Goal: Task Accomplishment & Management: Manage account settings

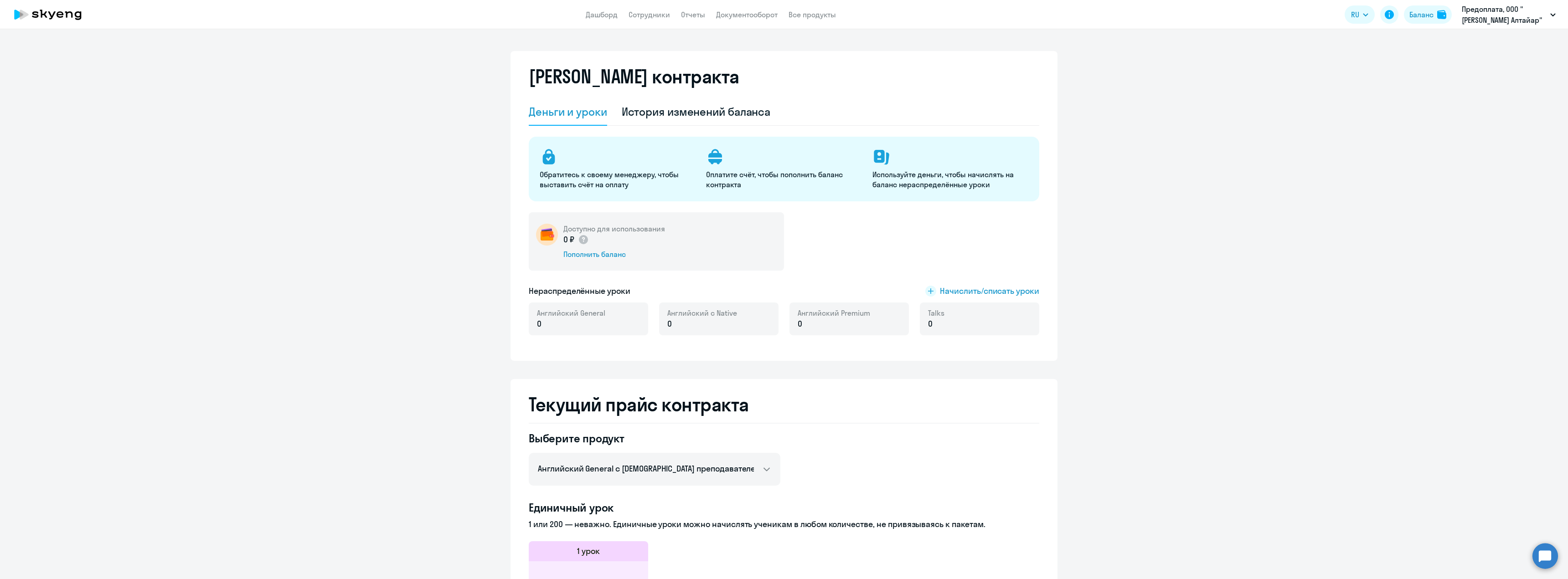
select select "english_adult_not_native_speaker"
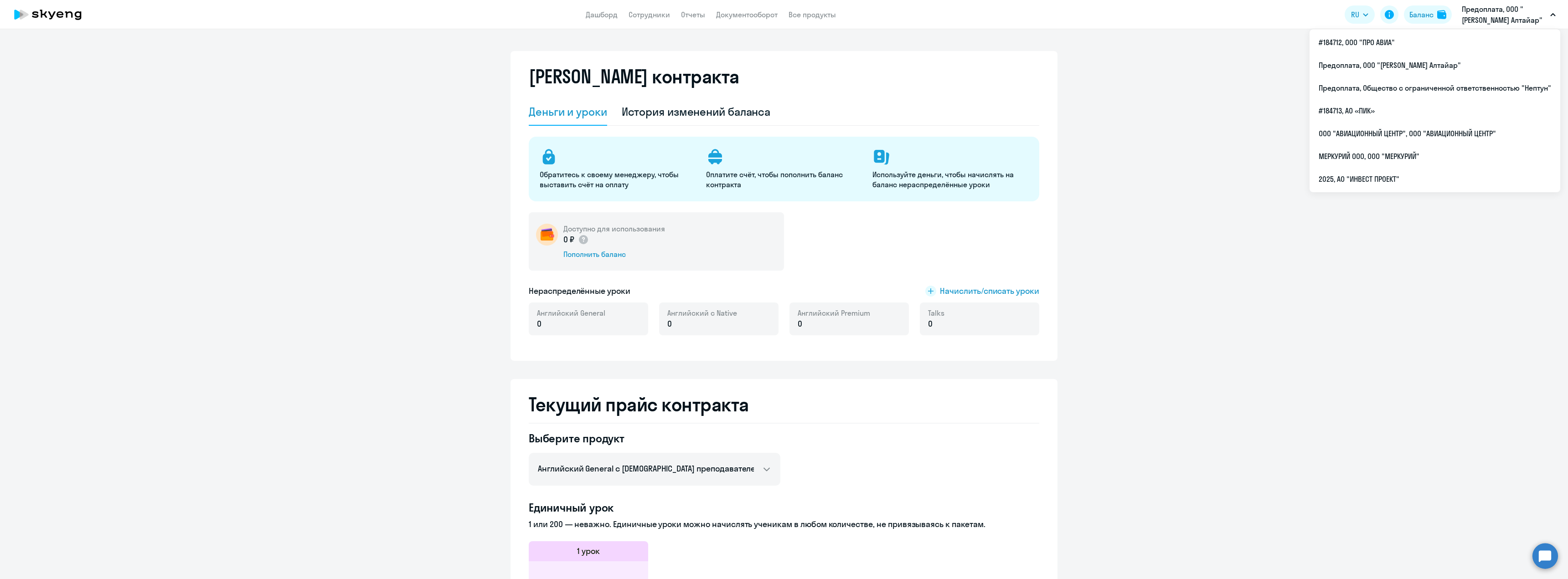
click at [1501, 20] on p "Предоплата, ООО "[PERSON_NAME] Алтайар"" at bounding box center [1504, 14] width 85 height 22
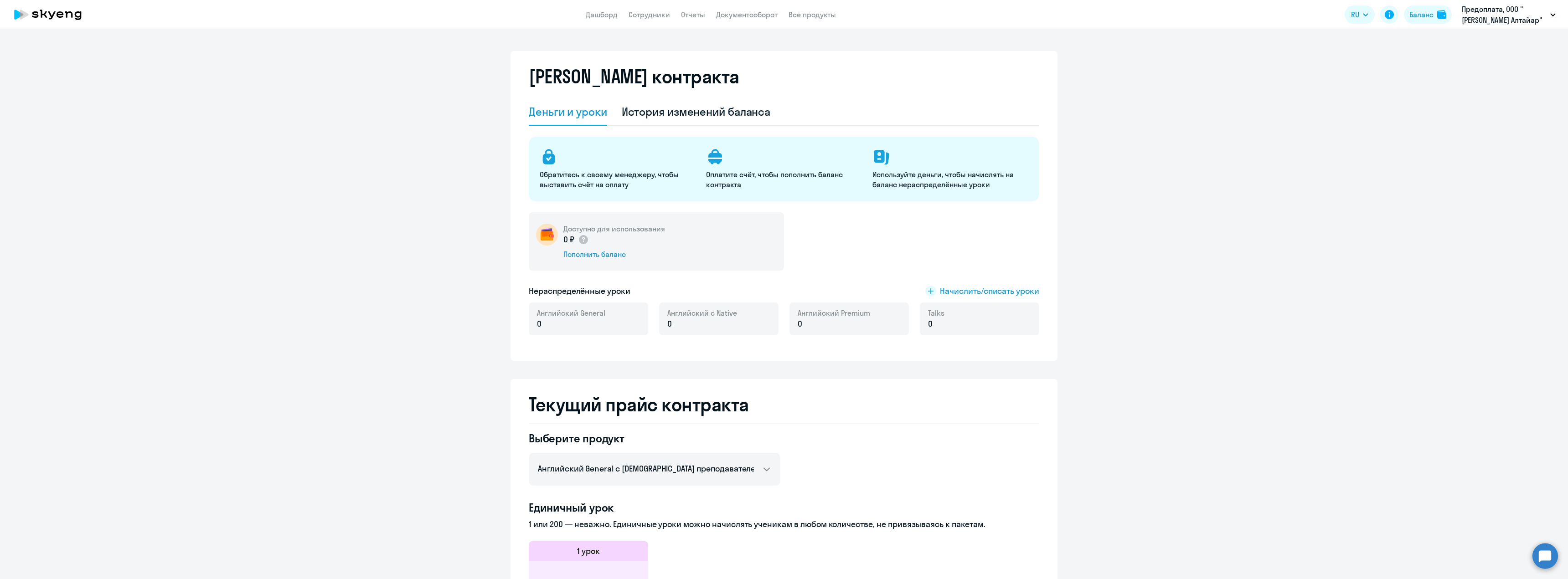
click at [1501, 20] on p "Предоплата, ООО "[PERSON_NAME] Алтайар"" at bounding box center [1504, 14] width 85 height 22
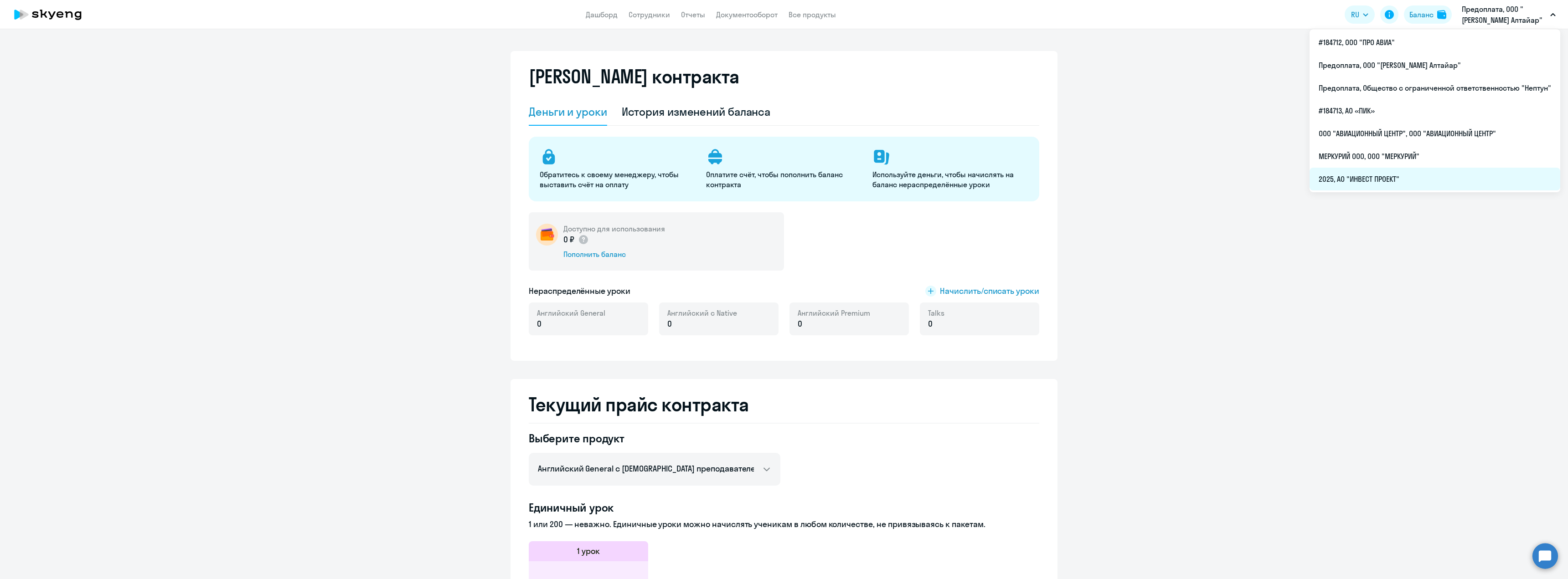
click at [1402, 181] on li "2025, АО "ИНВЕСТ ПРОЕКТ"" at bounding box center [1435, 179] width 251 height 23
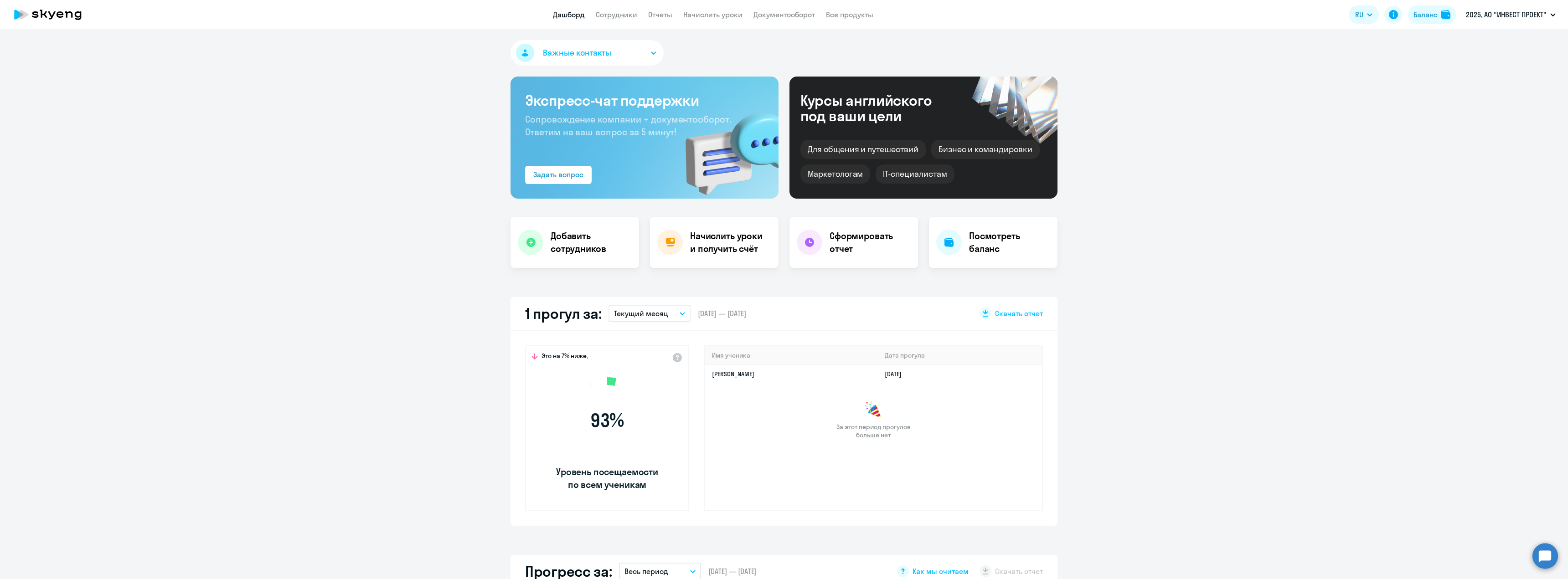
select select "30"
click at [1197, 435] on app-truancy-attendance-dashboard "1 прогул за: Текущий месяц – [DATE] — [DATE] Скачать отчет Это на 7% ниже, 93 %…" at bounding box center [784, 411] width 1568 height 228
click at [1234, 34] on div "Важные контакты Экспресс-чат поддержки Сопровождение компании + документооборот…" at bounding box center [784, 305] width 1568 height 550
click at [613, 14] on link "Сотрудники" at bounding box center [616, 14] width 41 height 9
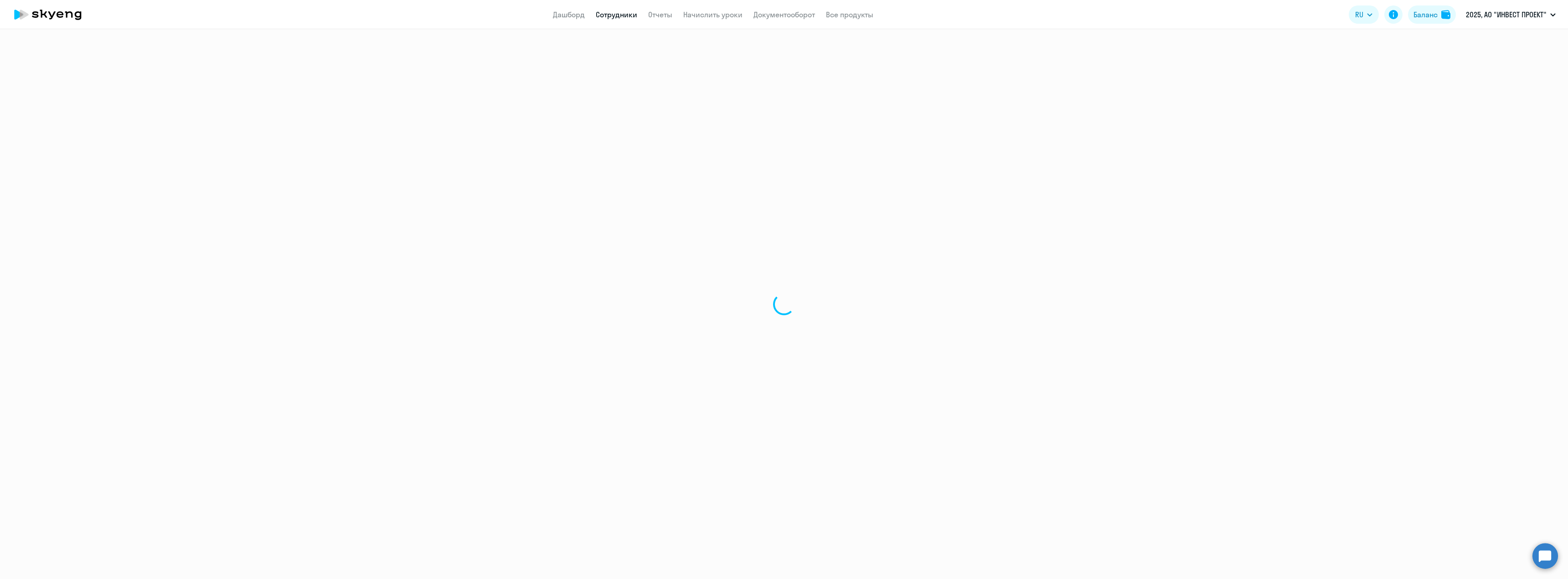
select select "30"
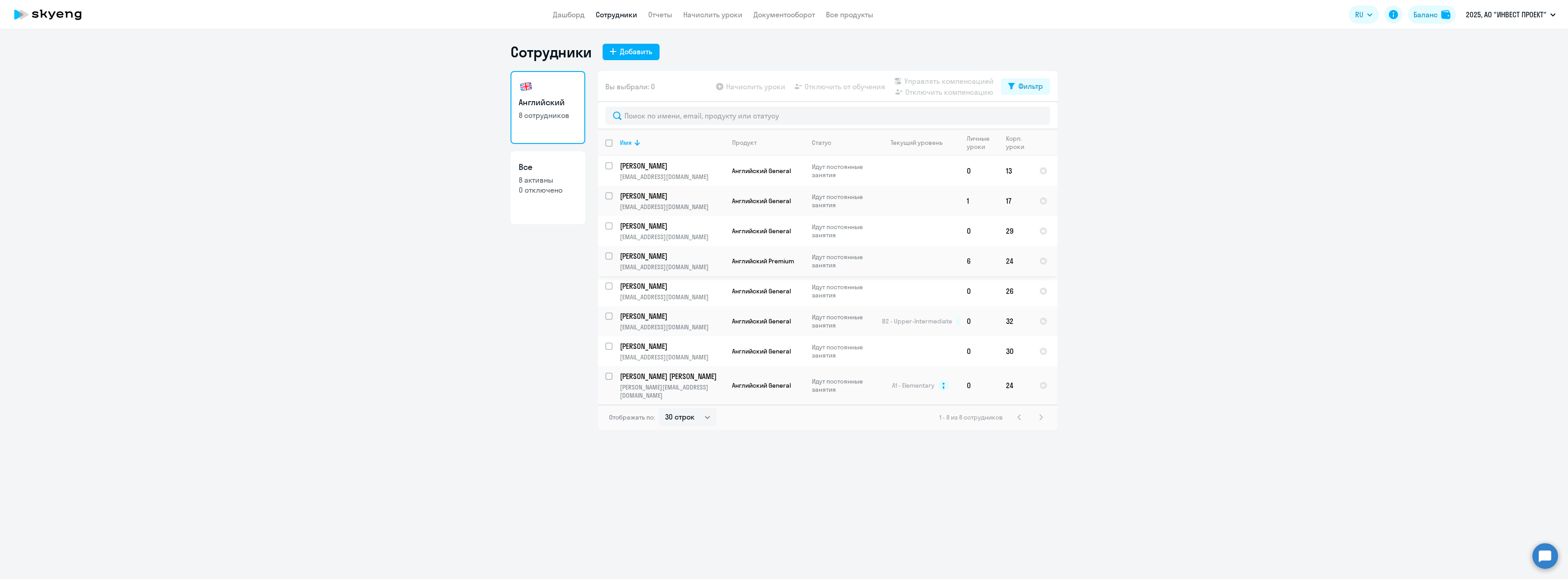
drag, startPoint x: 1019, startPoint y: 260, endPoint x: 991, endPoint y: 260, distance: 28.0
click at [991, 260] on tr "[PERSON_NAME] [EMAIL_ADDRESS][DOMAIN_NAME] Английский Premium Идут постоянные з…" at bounding box center [828, 261] width 459 height 30
copy tr "24"
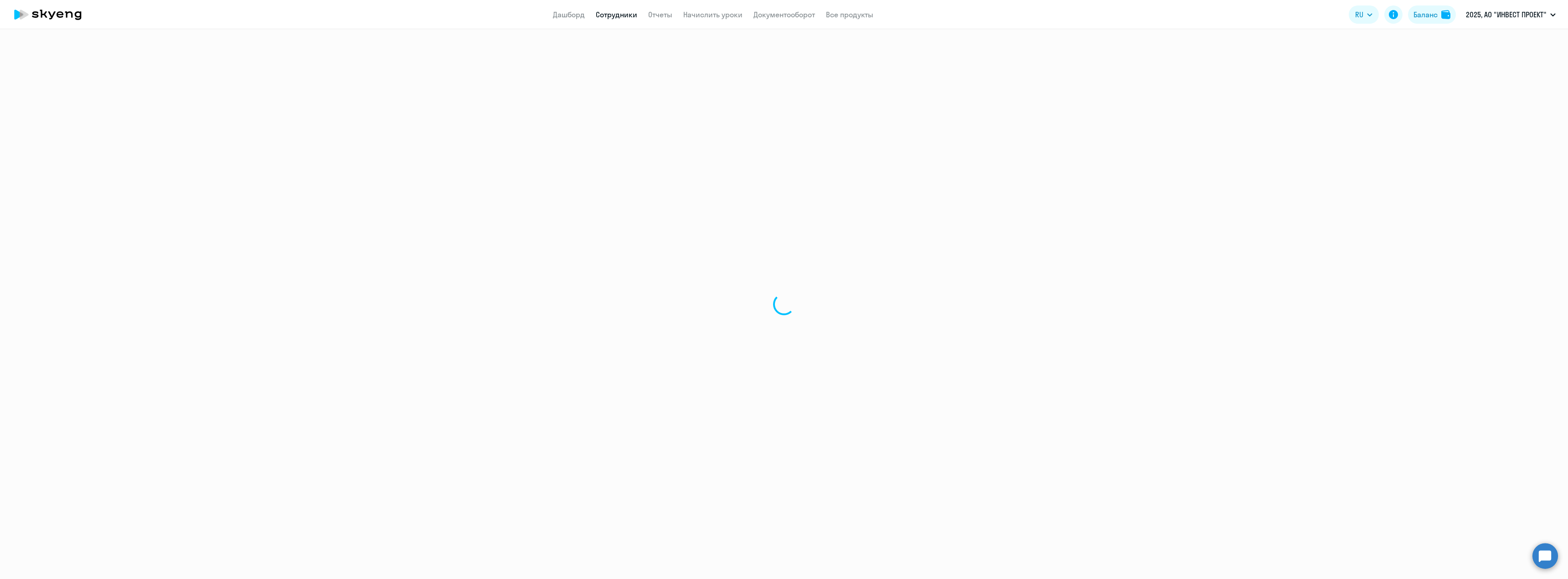
select select "english"
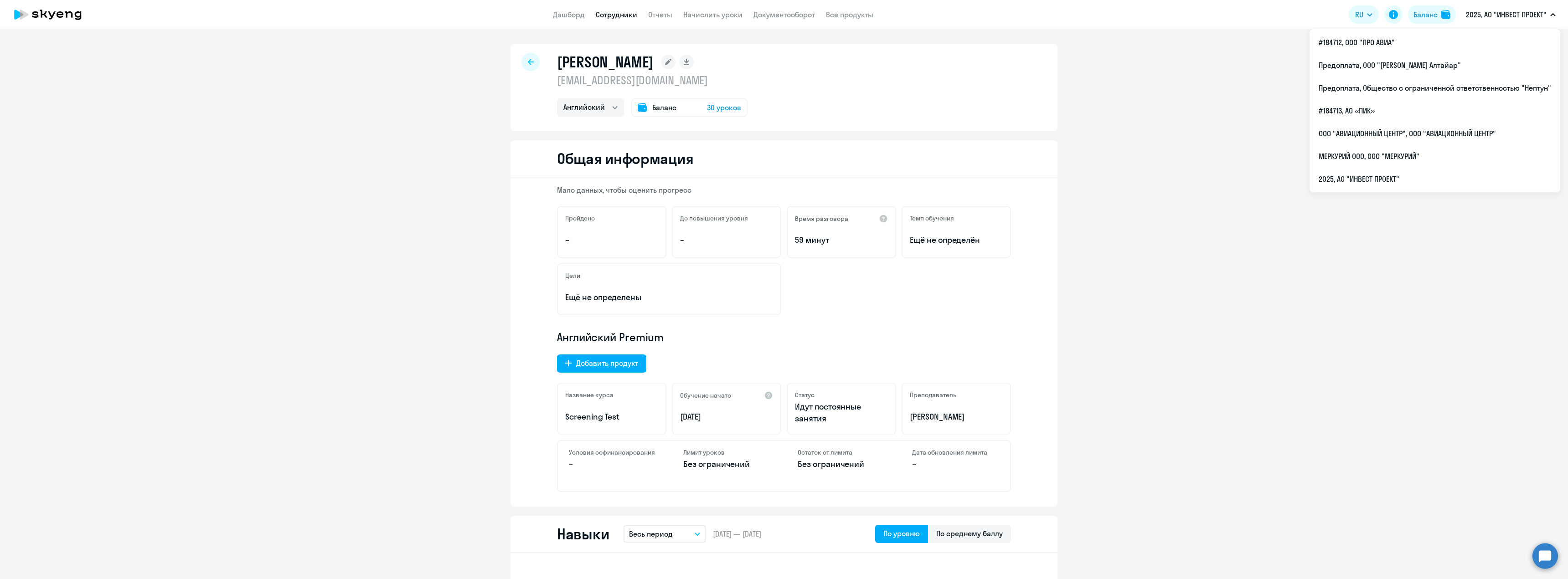
click at [1506, 17] on p "2025, АО "ИНВЕСТ ПРОЕКТ"" at bounding box center [1506, 14] width 81 height 11
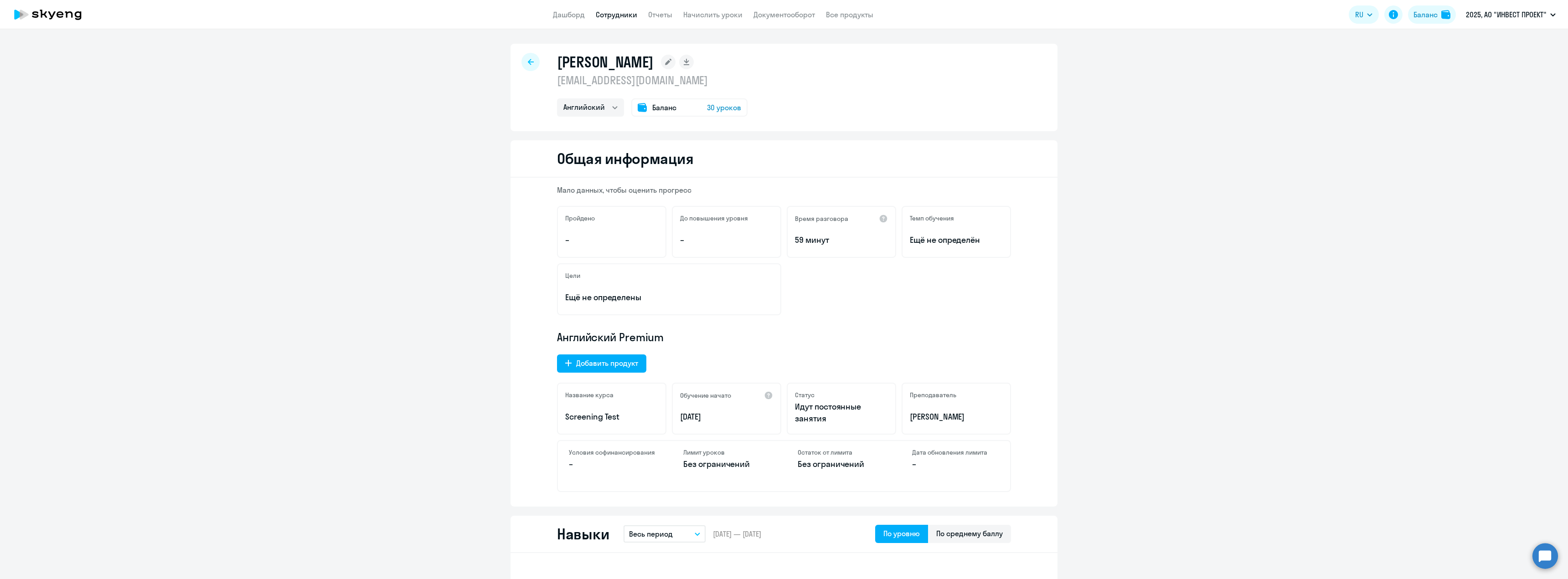
click at [1506, 17] on p "2025, АО "ИНВЕСТ ПРОЕКТ"" at bounding box center [1506, 14] width 81 height 11
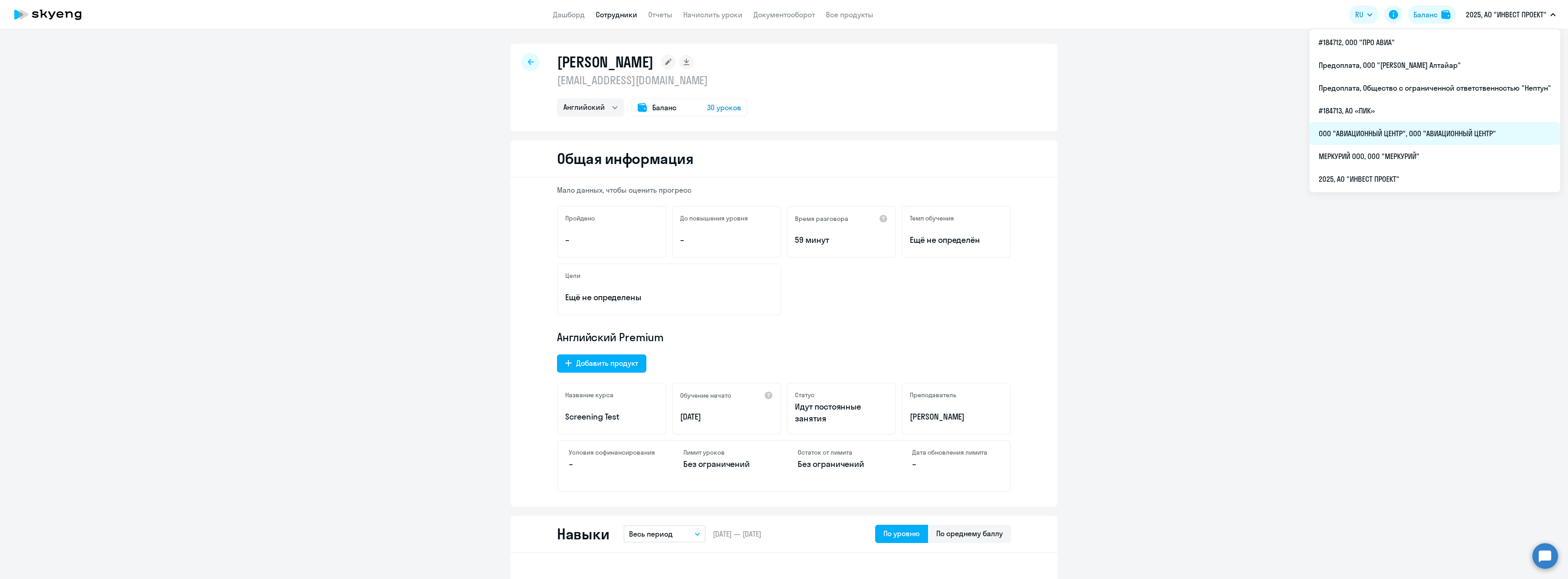
click at [1401, 134] on li "ООО "АВИАЦИОННЫЙ ЦЕНТР", ООО "АВИАЦИОННЫЙ ЦЕНТР"" at bounding box center [1435, 134] width 251 height 23
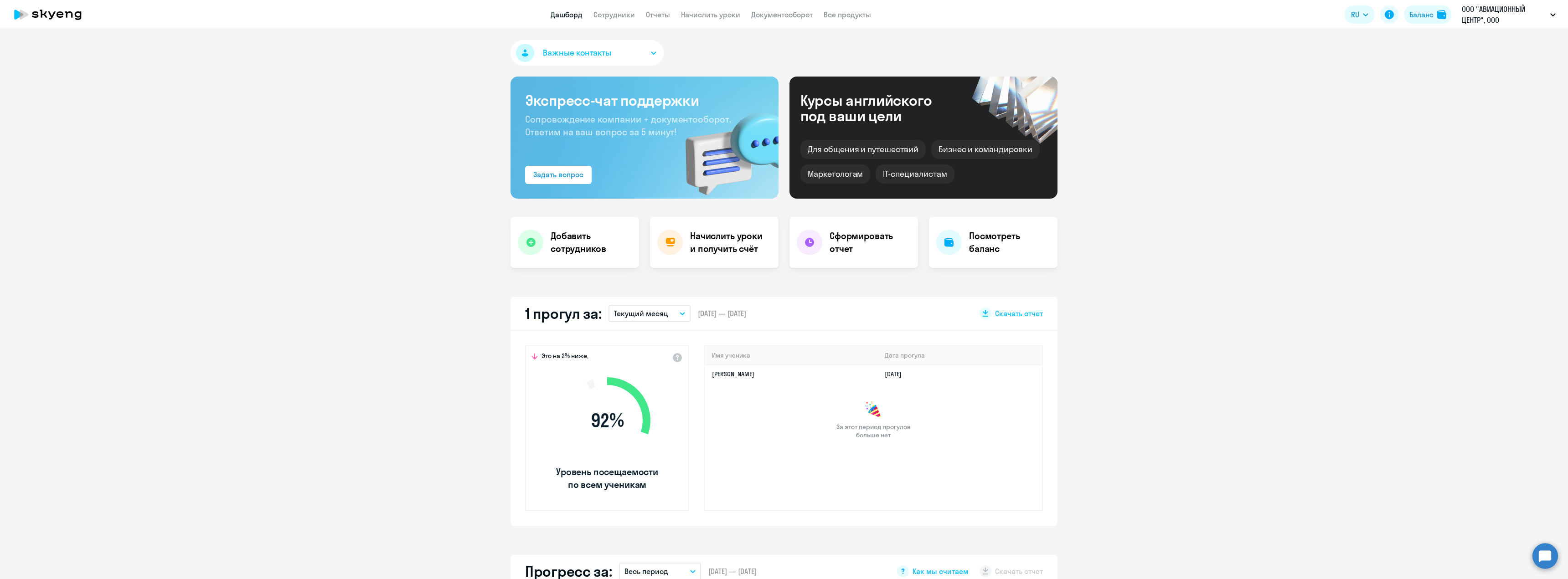
select select "30"
click at [600, 11] on link "Сотрудники" at bounding box center [614, 14] width 41 height 9
select select "30"
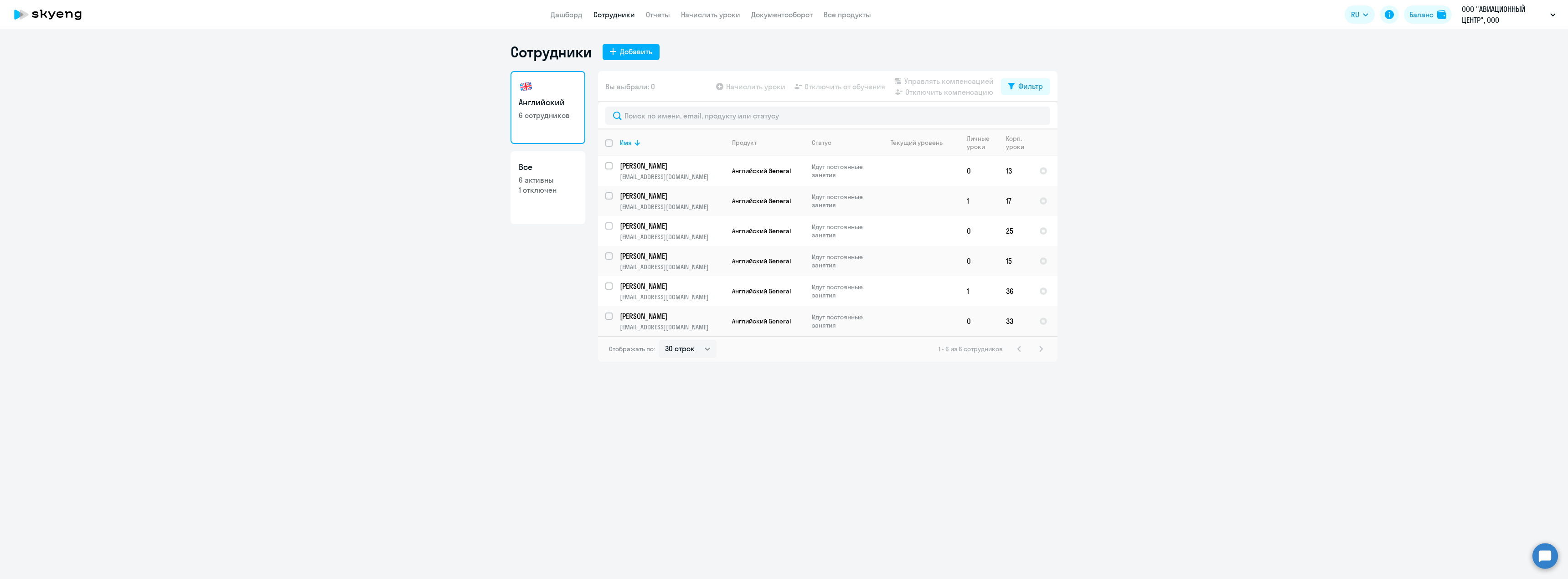
click at [544, 208] on link "Все 6 активны 1 отключен" at bounding box center [547, 187] width 75 height 73
select select "30"
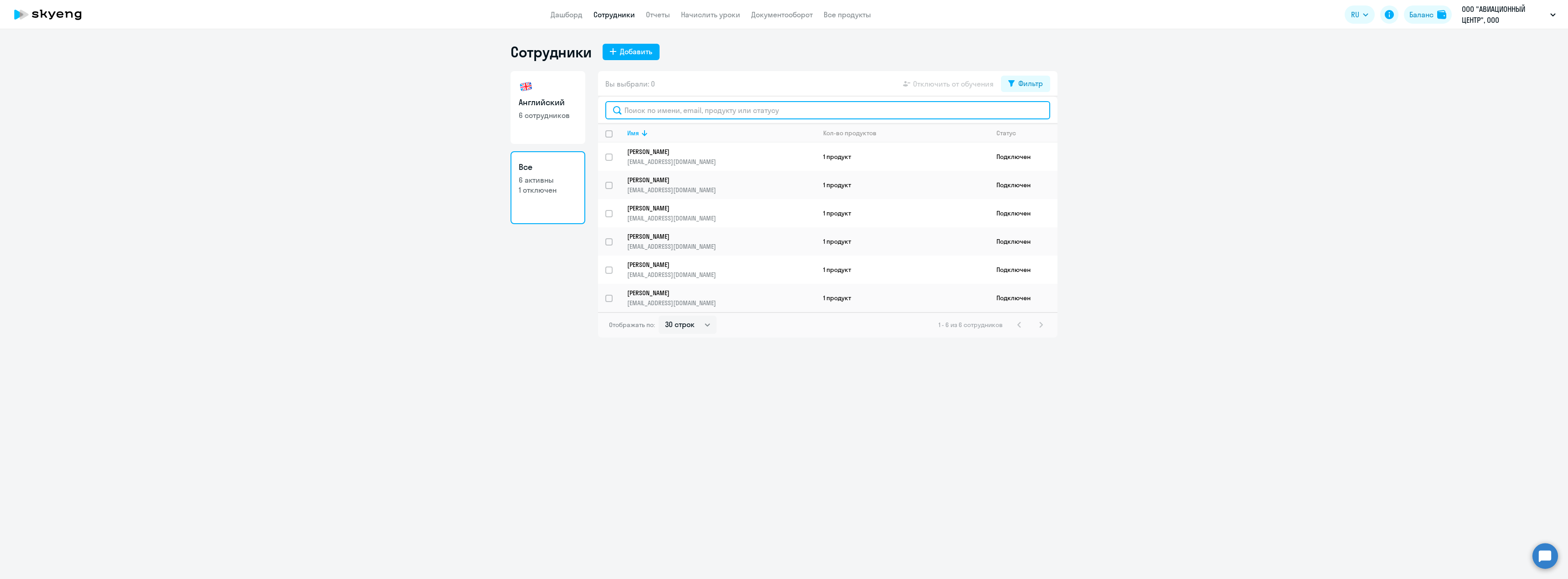
click at [654, 106] on input "text" at bounding box center [828, 110] width 445 height 18
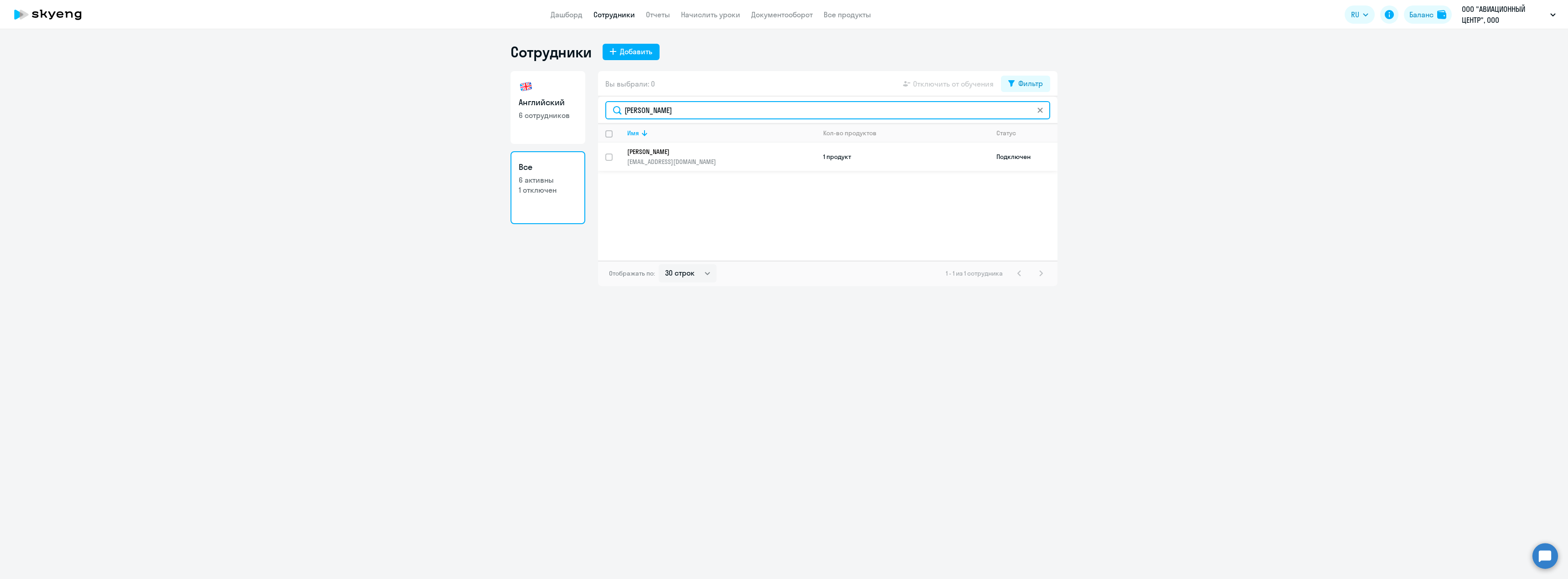
type input "[PERSON_NAME]"
click at [683, 151] on p "[PERSON_NAME]" at bounding box center [715, 152] width 176 height 8
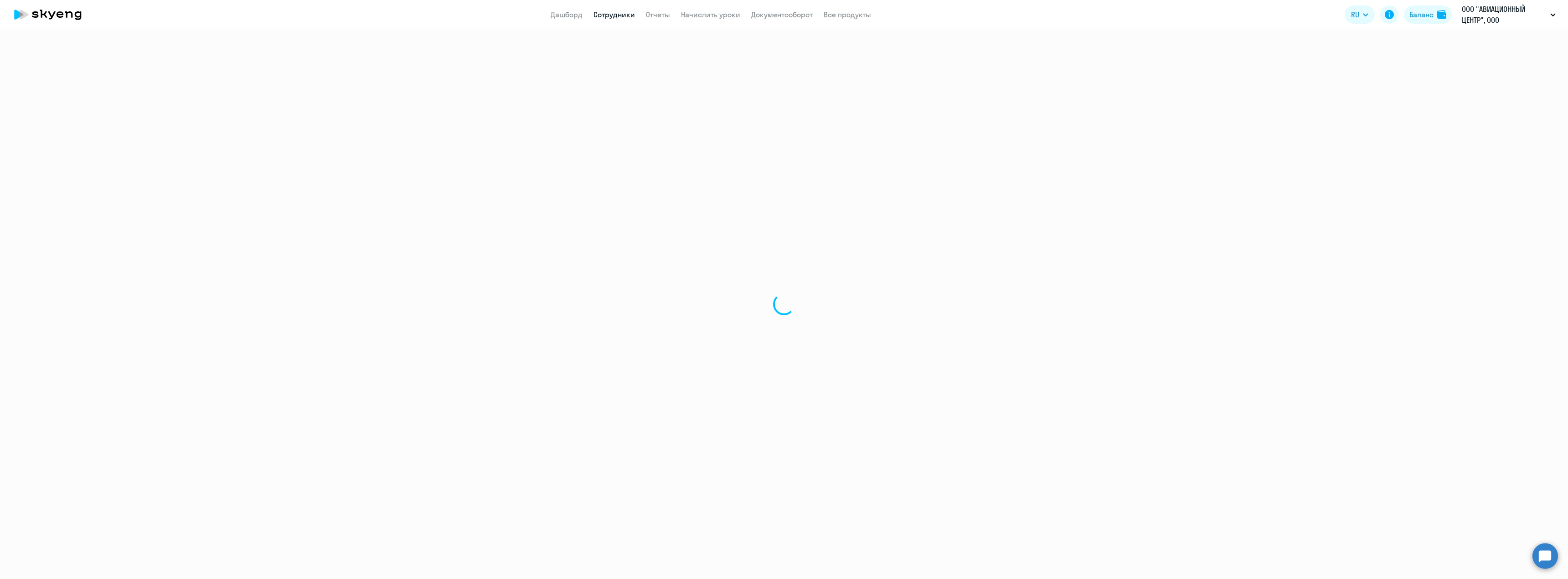
select select "english"
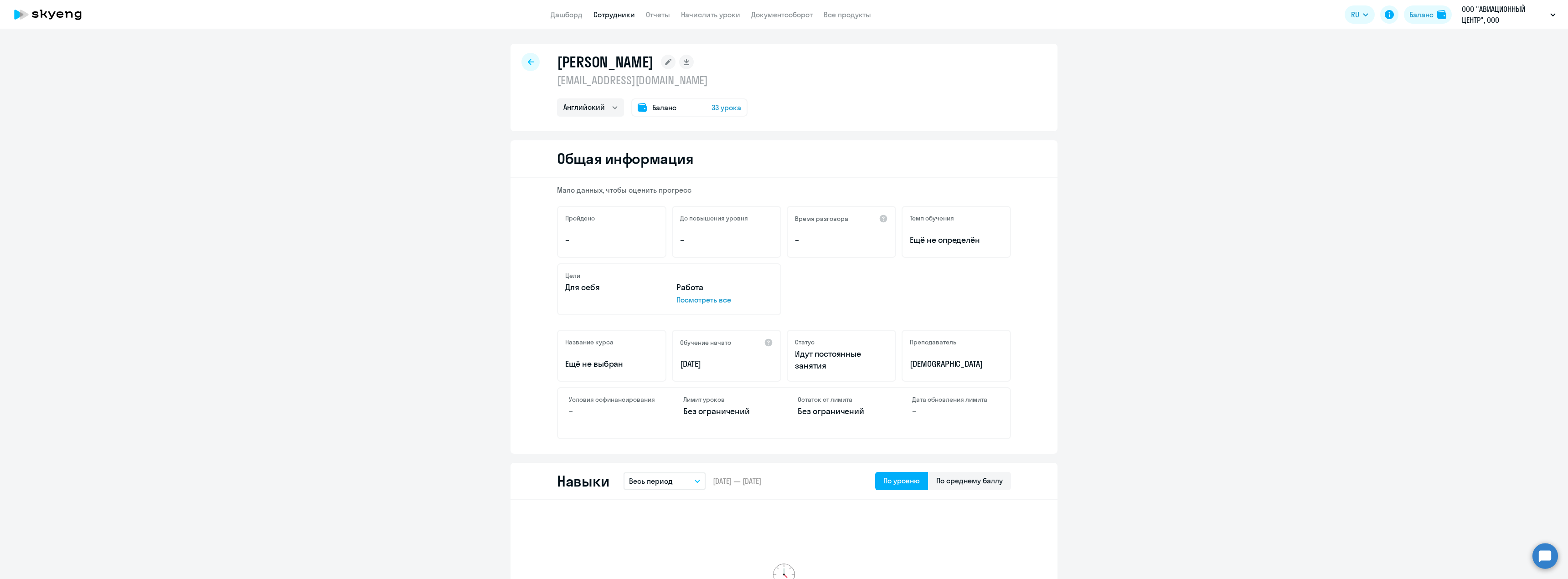
click at [522, 59] on div at bounding box center [531, 62] width 18 height 18
select select "30"
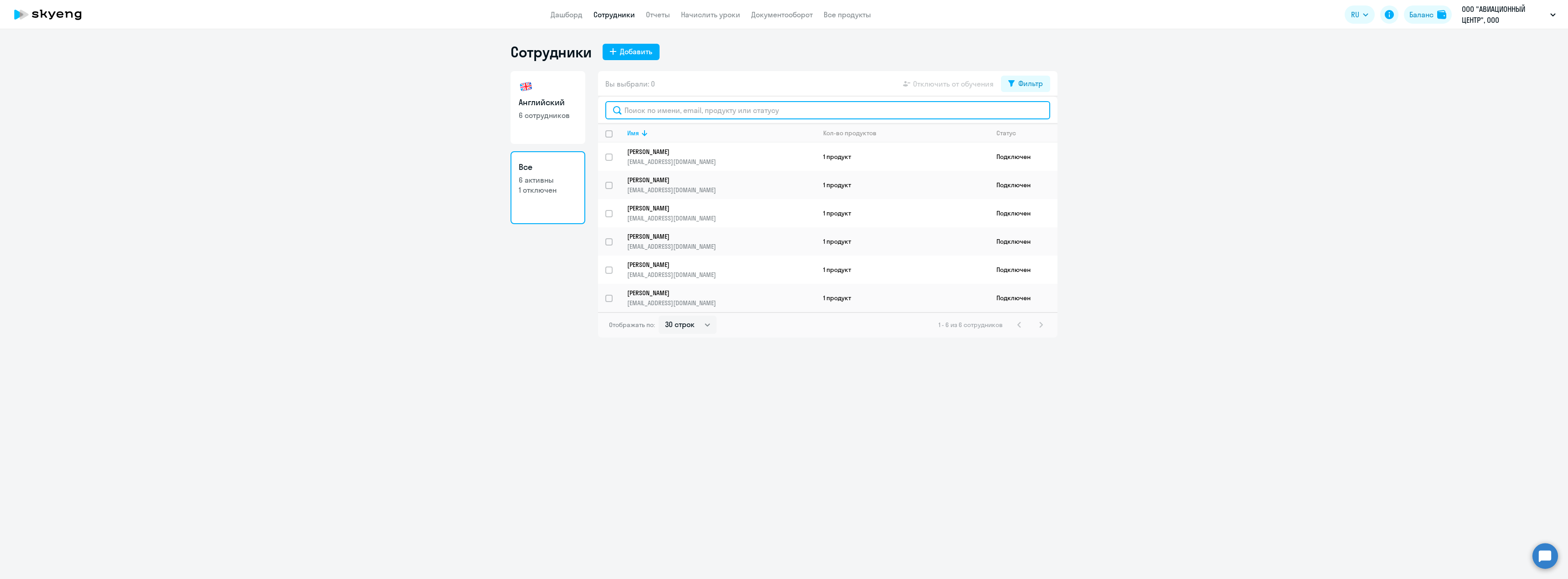
click at [661, 111] on input "text" at bounding box center [828, 110] width 445 height 18
click at [676, 159] on p "[EMAIL_ADDRESS][DOMAIN_NAME]" at bounding box center [721, 162] width 188 height 8
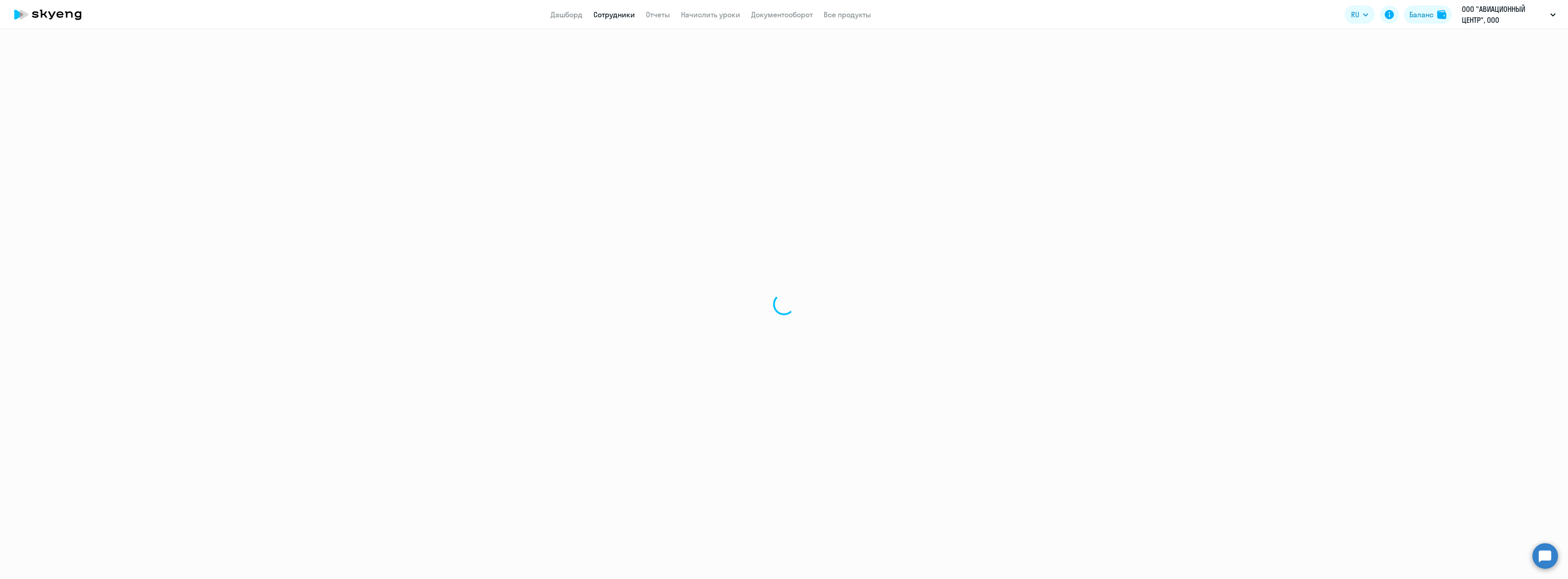
select select "english"
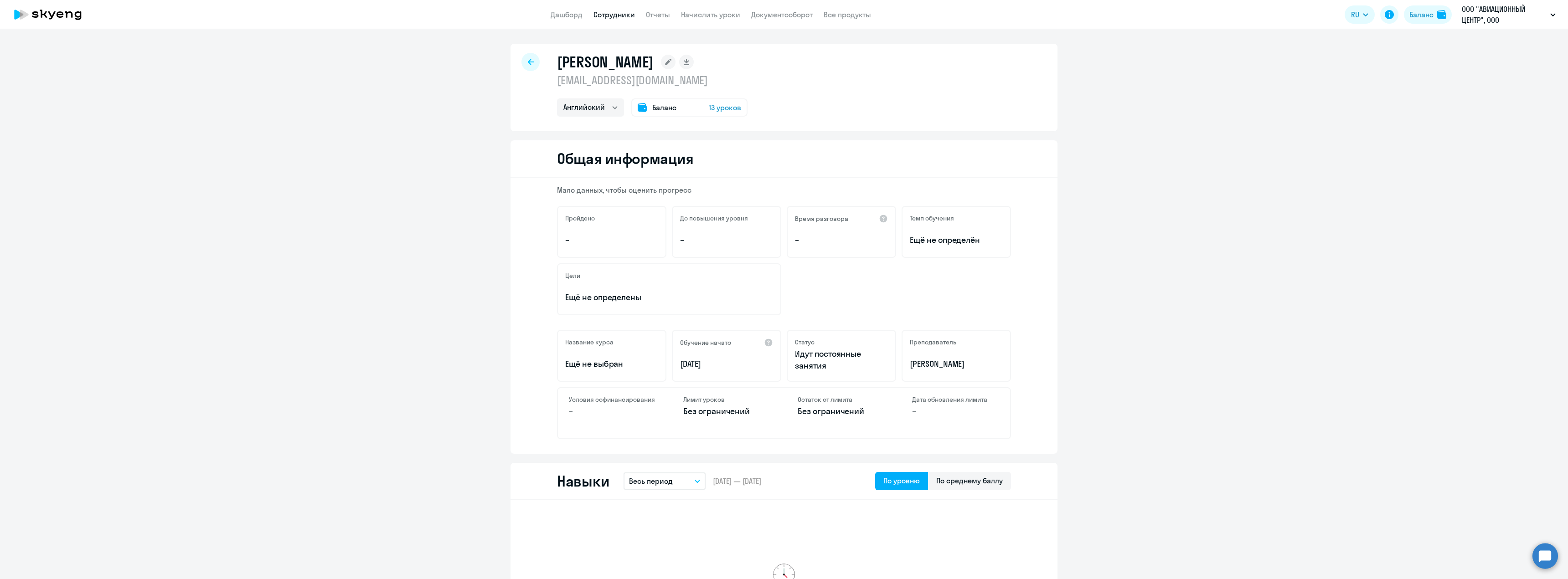
click at [531, 61] on div at bounding box center [531, 62] width 18 height 18
select select "30"
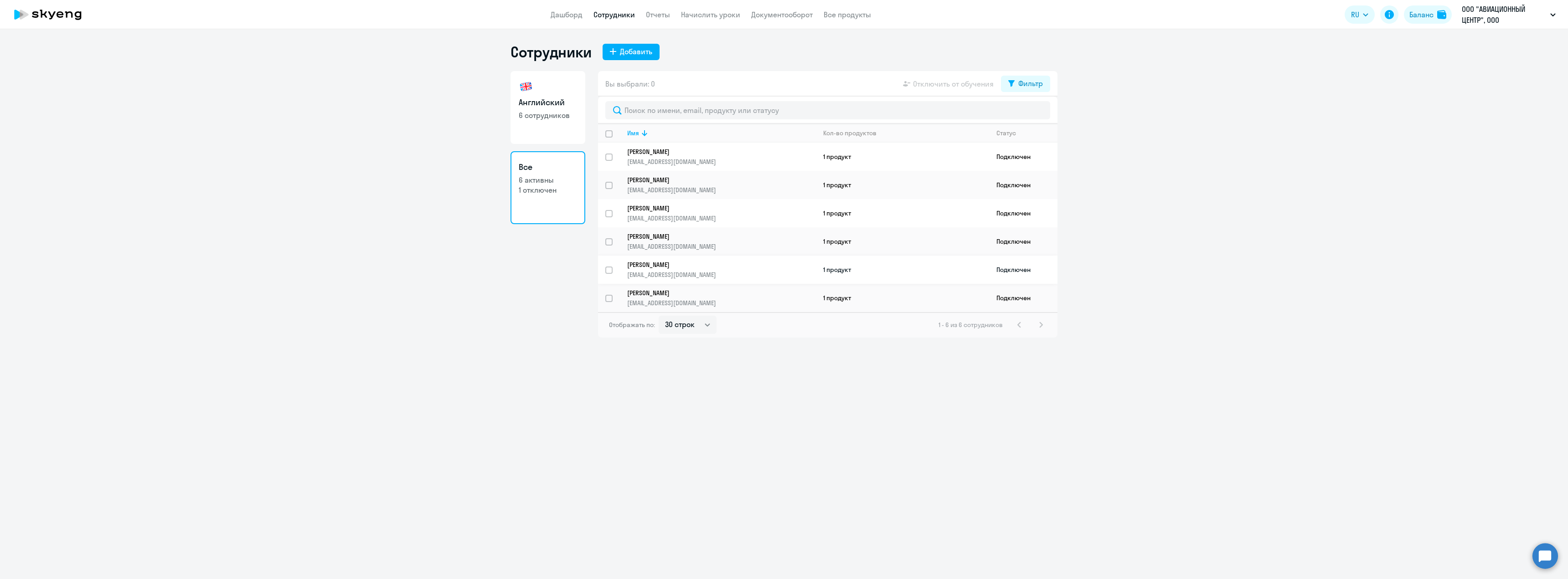
click at [701, 269] on link "[PERSON_NAME] [PERSON_NAME][EMAIL_ADDRESS][DOMAIN_NAME]" at bounding box center [721, 269] width 188 height 18
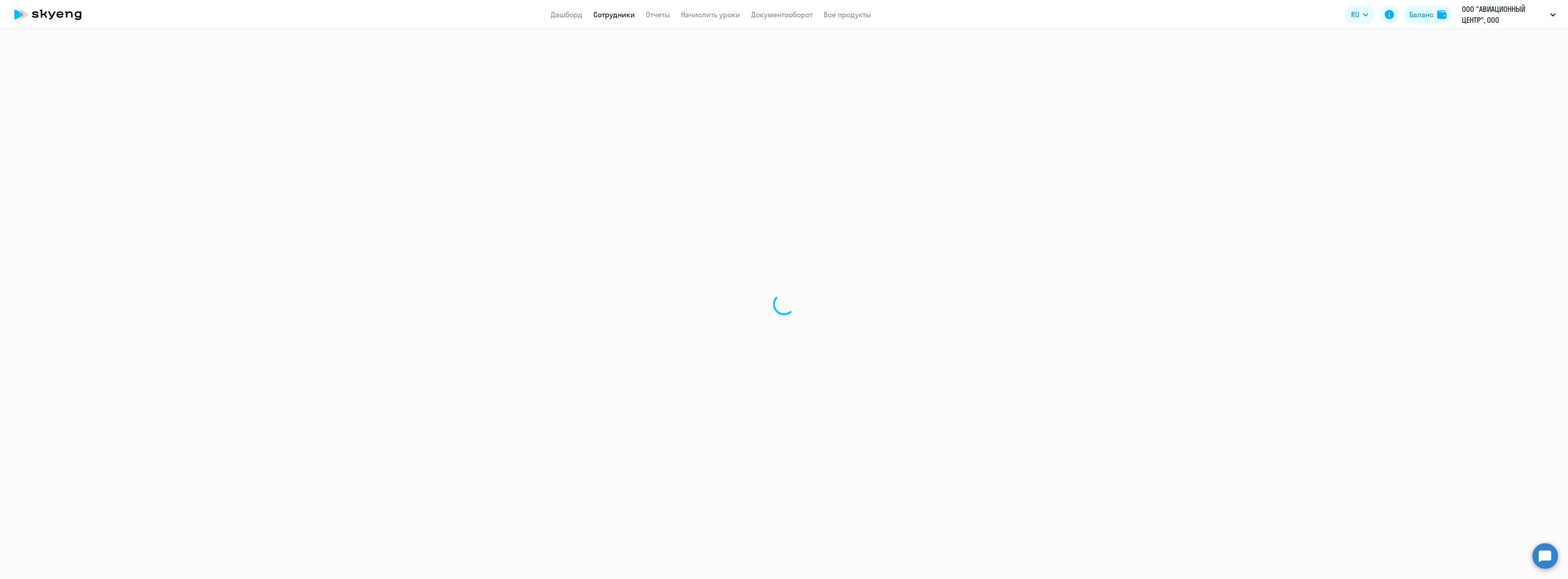
select select "english"
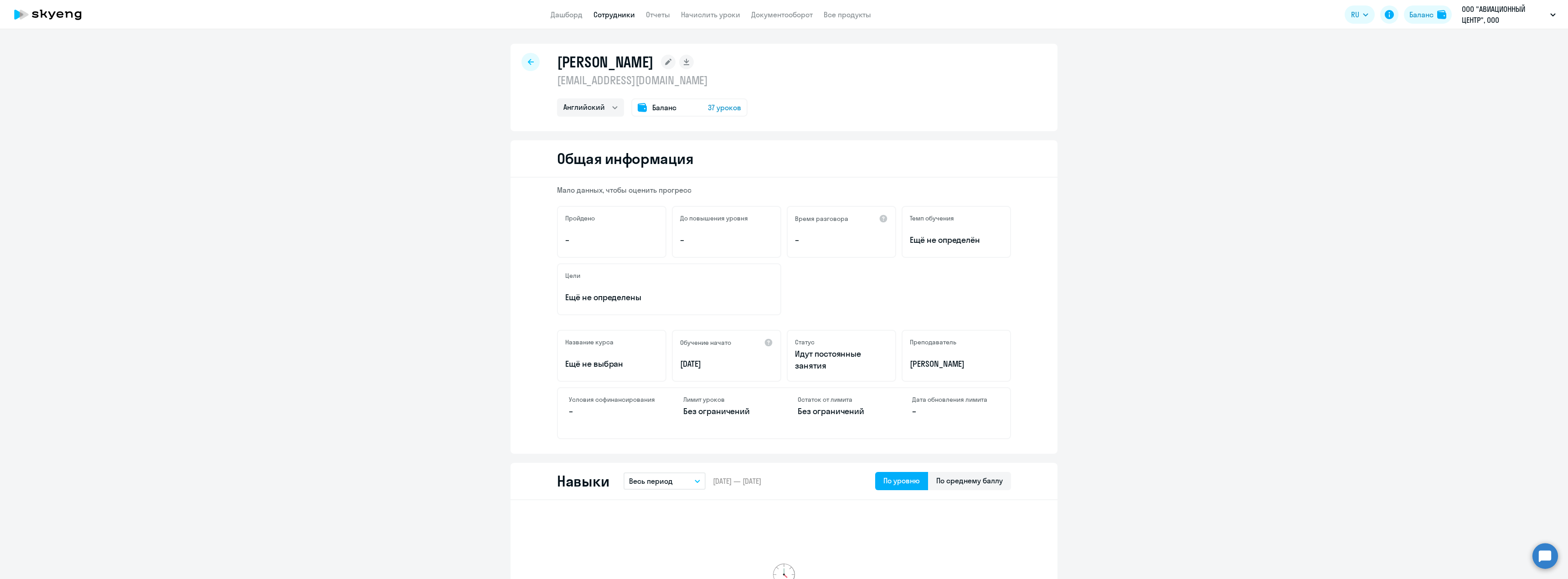
click at [528, 59] on icon at bounding box center [530, 62] width 6 height 7
select select "30"
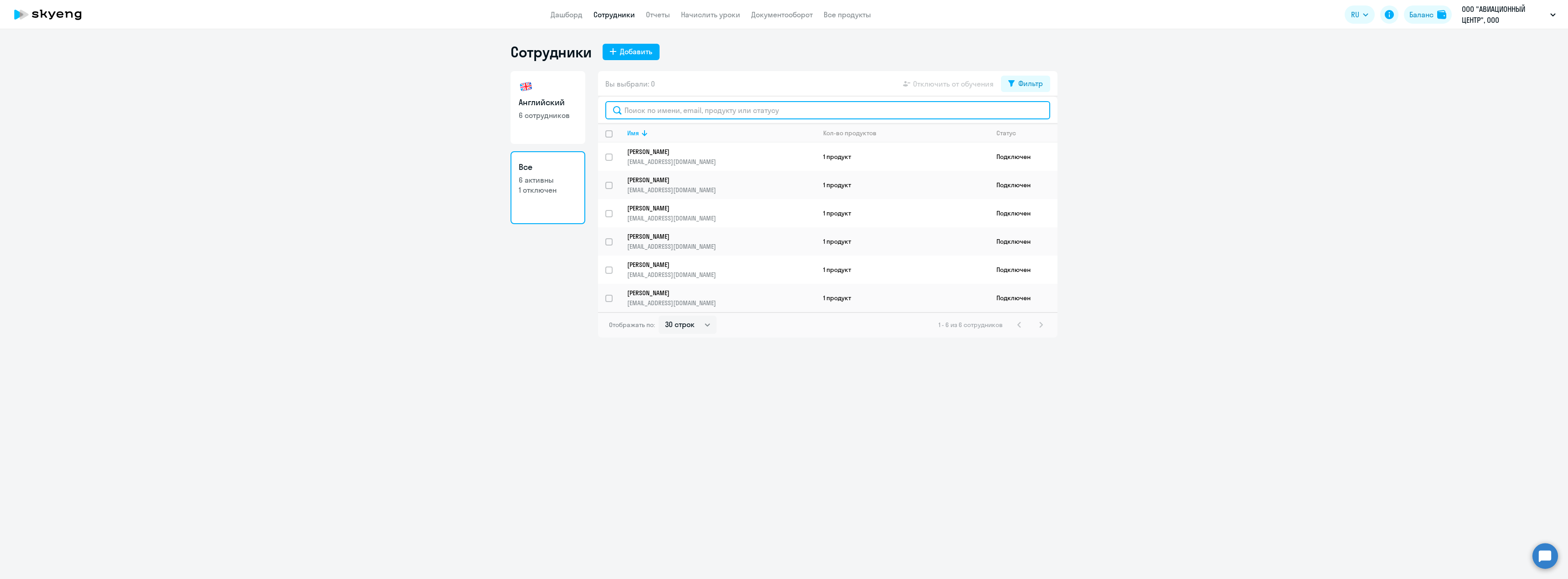
click at [653, 107] on input "text" at bounding box center [828, 110] width 445 height 18
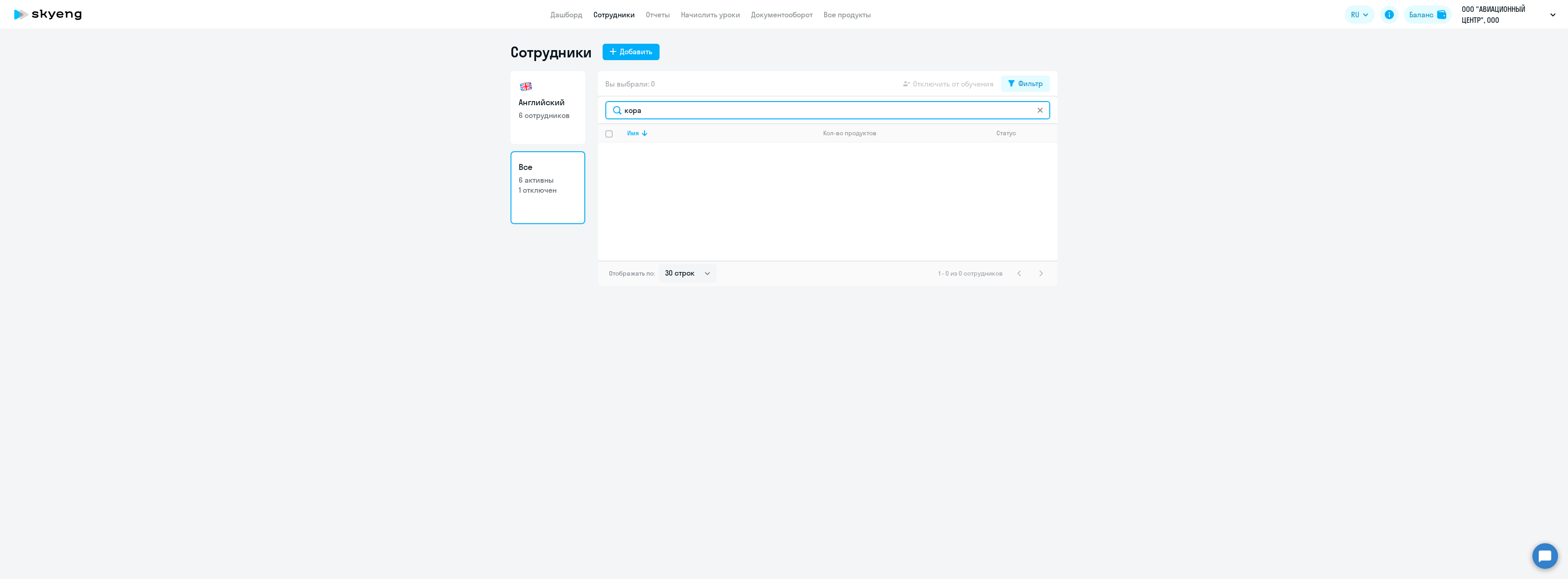
type input "кораб"
click at [655, 107] on input "кораб" at bounding box center [828, 110] width 445 height 18
click at [655, 108] on input "кораб" at bounding box center [828, 110] width 445 height 18
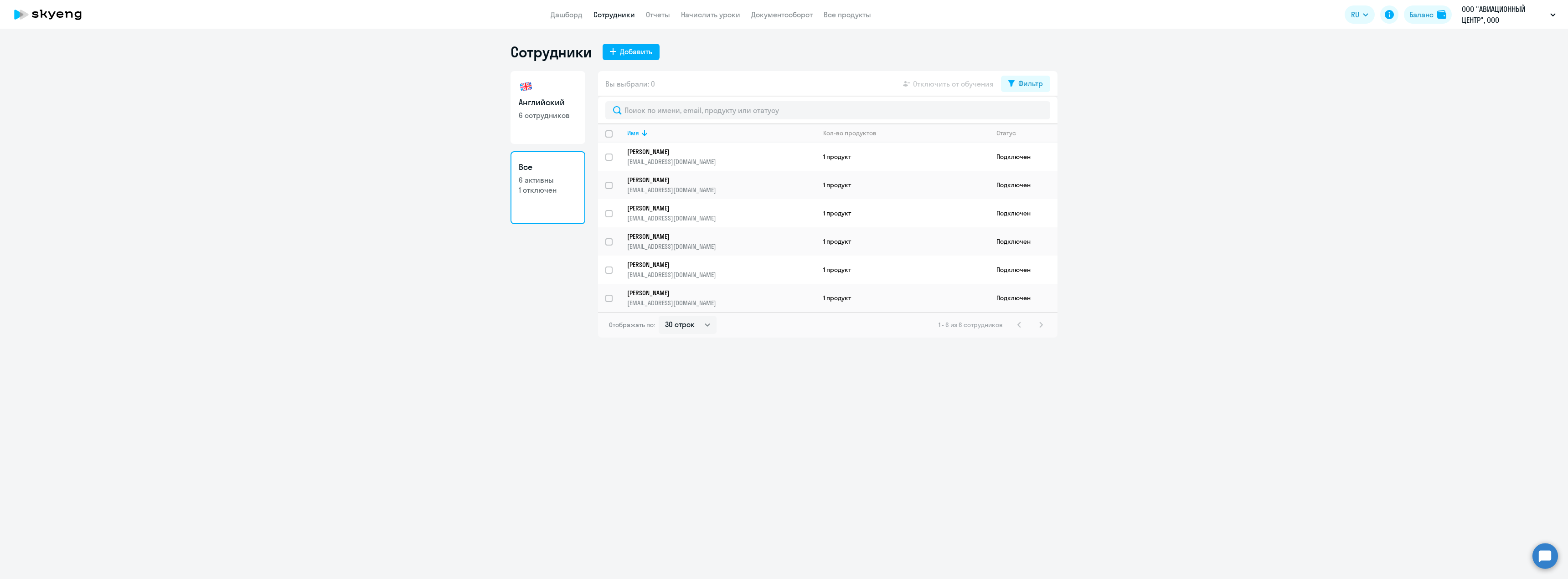
drag, startPoint x: 864, startPoint y: 41, endPoint x: 609, endPoint y: 2, distance: 258.0
click at [863, 41] on div "Сотрудники Добавить Английский 6 сотрудников Все 6 активны 1 отключен Вы выбрал…" at bounding box center [784, 305] width 1568 height 550
click at [313, 135] on ng-component "Сотрудники Добавить Английский 6 сотрудников Все 6 активны 1 отключен Вы выбрал…" at bounding box center [784, 190] width 1568 height 295
click at [678, 107] on input "text" at bounding box center [828, 110] width 445 height 18
paste input "[PERSON_NAME]"
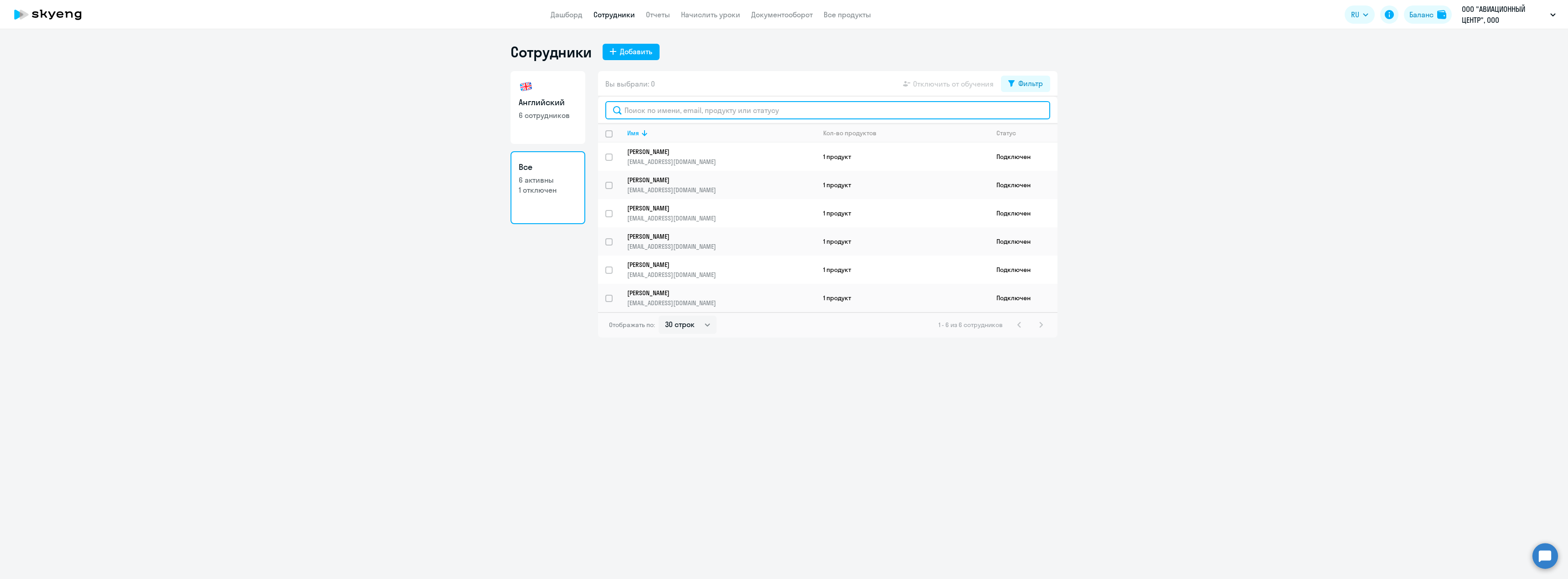
type input "[PERSON_NAME]"
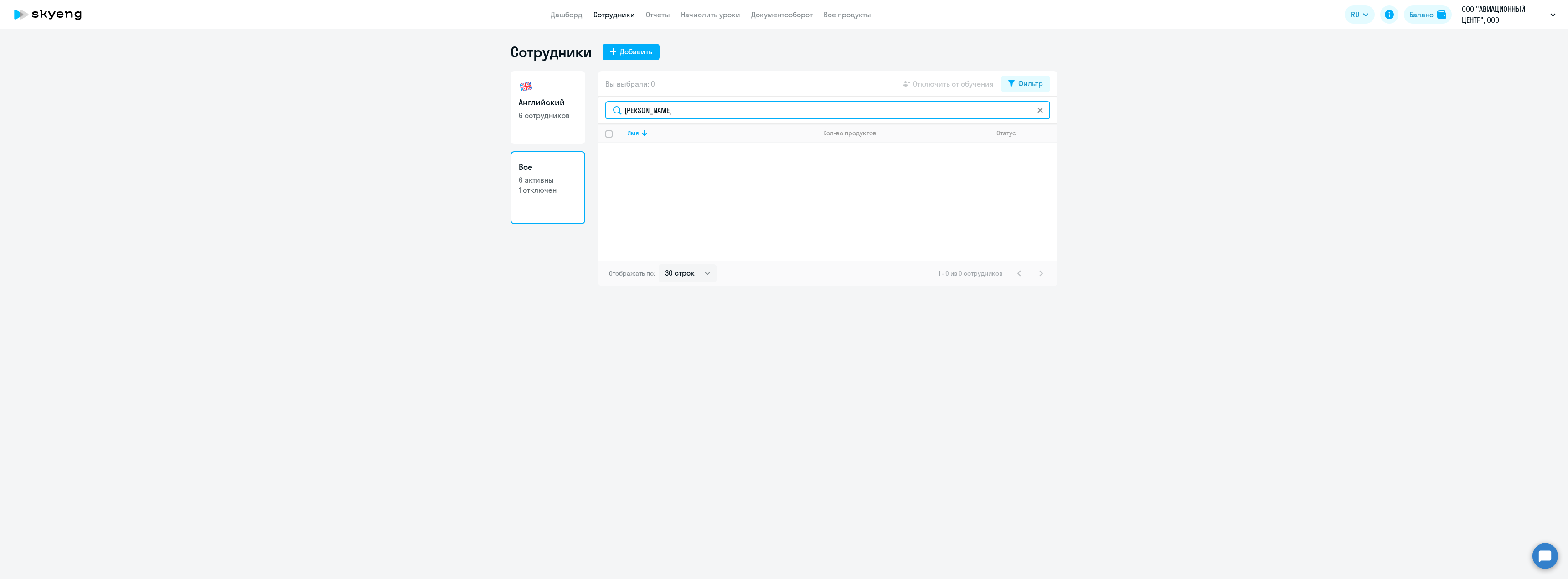
drag, startPoint x: 689, startPoint y: 109, endPoint x: 521, endPoint y: 95, distance: 168.6
click at [521, 95] on div "Английский 6 сотрудников Все 6 активны 1 отключен Вы выбрали: 0 Отключить от об…" at bounding box center [784, 179] width 547 height 215
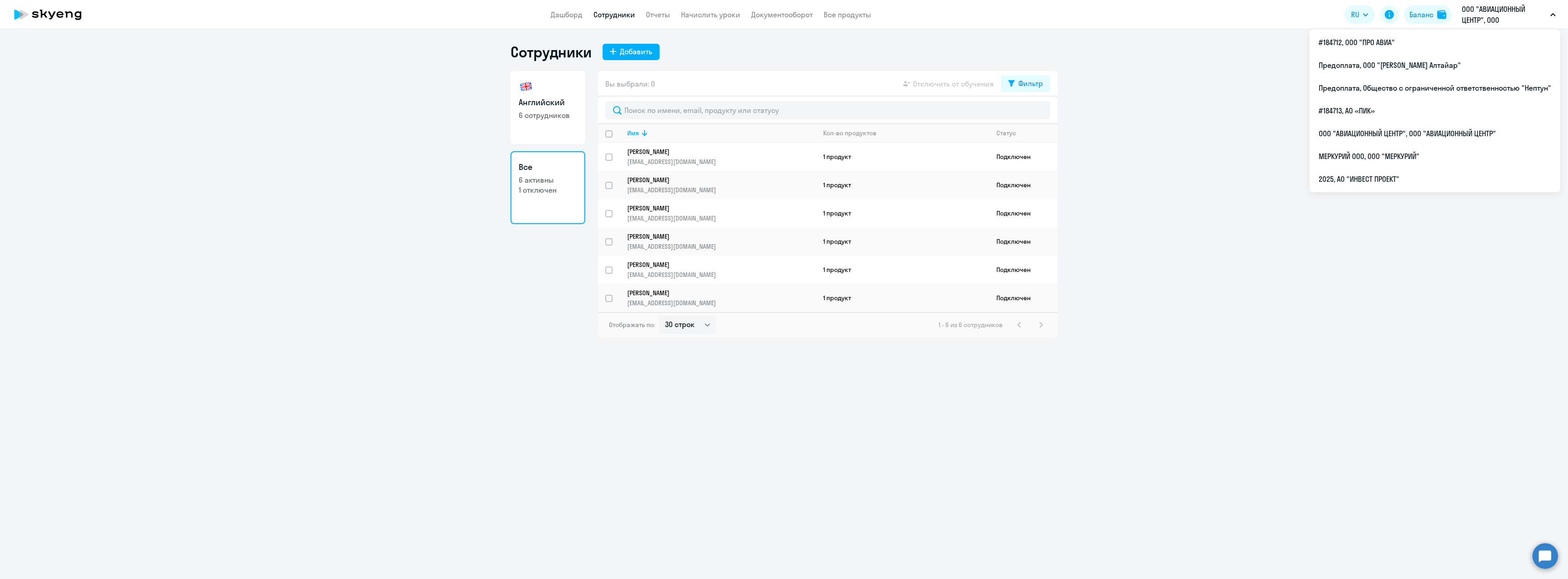
click at [1483, 2] on app-header "Дашборд Сотрудники Отчеты Начислить уроки Документооборот Все продукты Дашборд …" at bounding box center [784, 15] width 1568 height 30
click at [1487, 15] on p "ООО "АВИАЦИОННЫЙ ЦЕНТР", ООО "АВИАЦИОННЫЙ ЦЕНТР"" at bounding box center [1504, 14] width 85 height 22
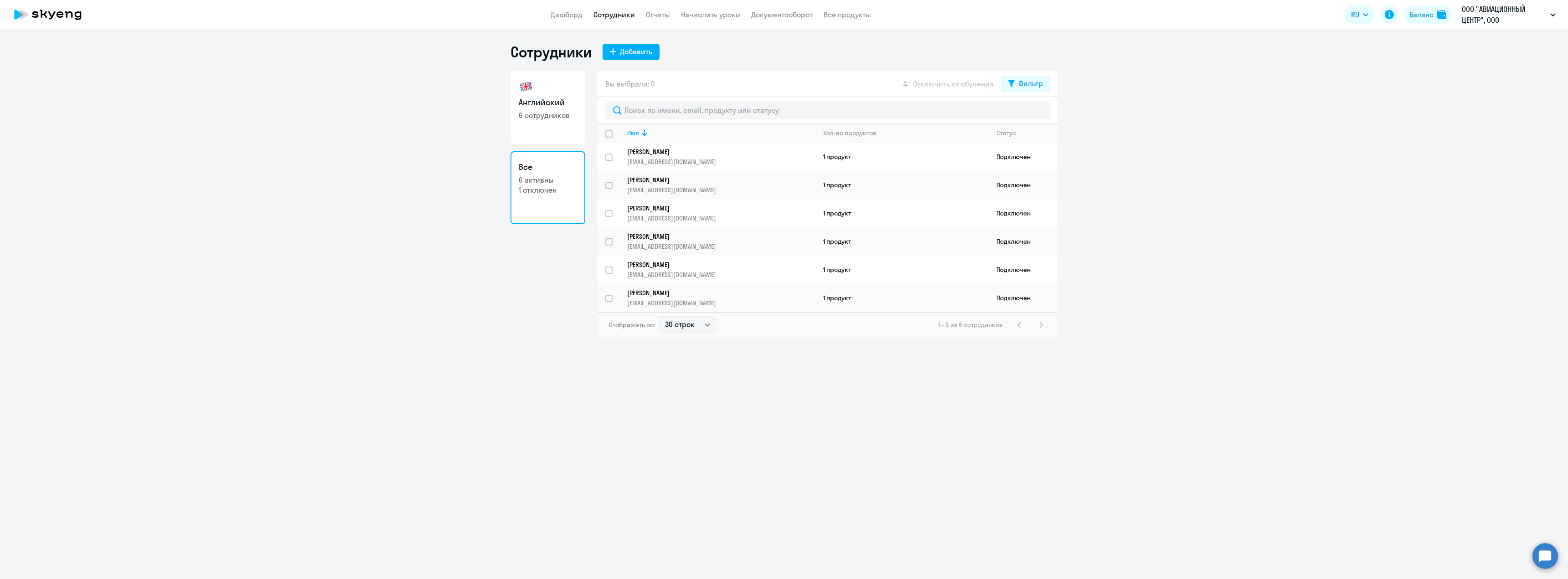
click at [1487, 15] on p "ООО "АВИАЦИОННЫЙ ЦЕНТР", ООО "АВИАЦИОННЫЙ ЦЕНТР"" at bounding box center [1504, 14] width 85 height 22
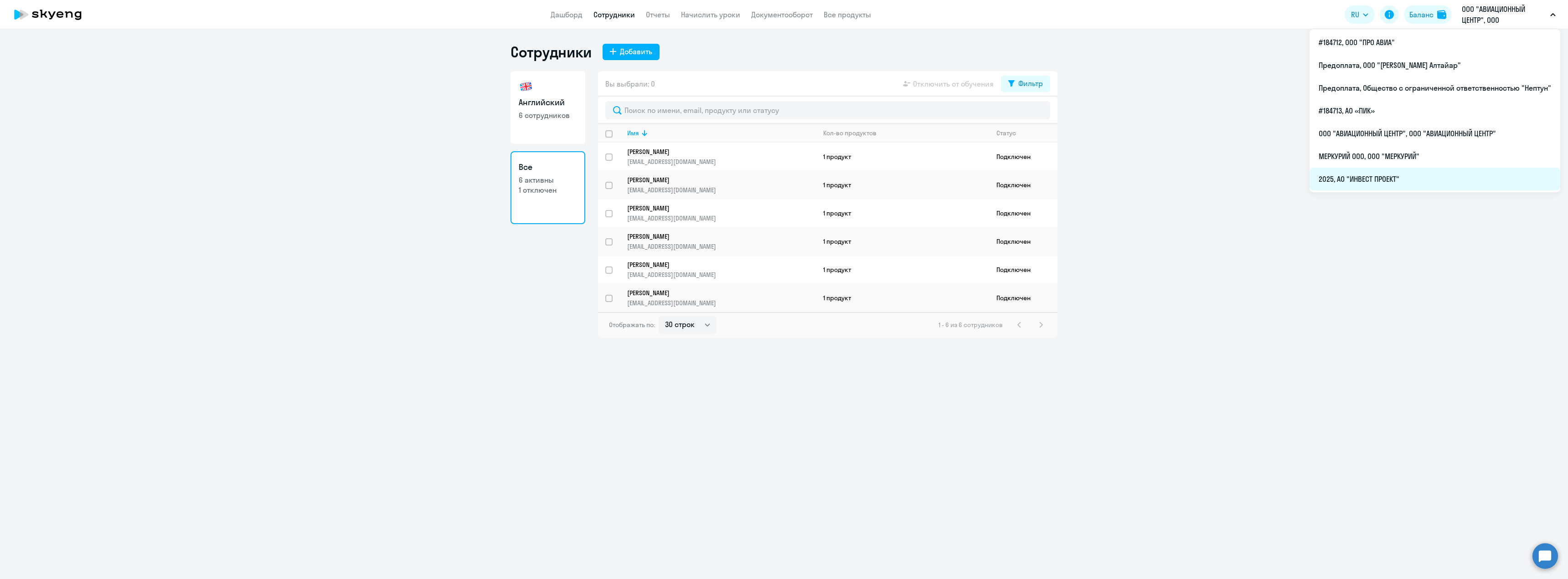
click at [1396, 175] on li "2025, АО "ИНВЕСТ ПРОЕКТ"" at bounding box center [1435, 179] width 251 height 23
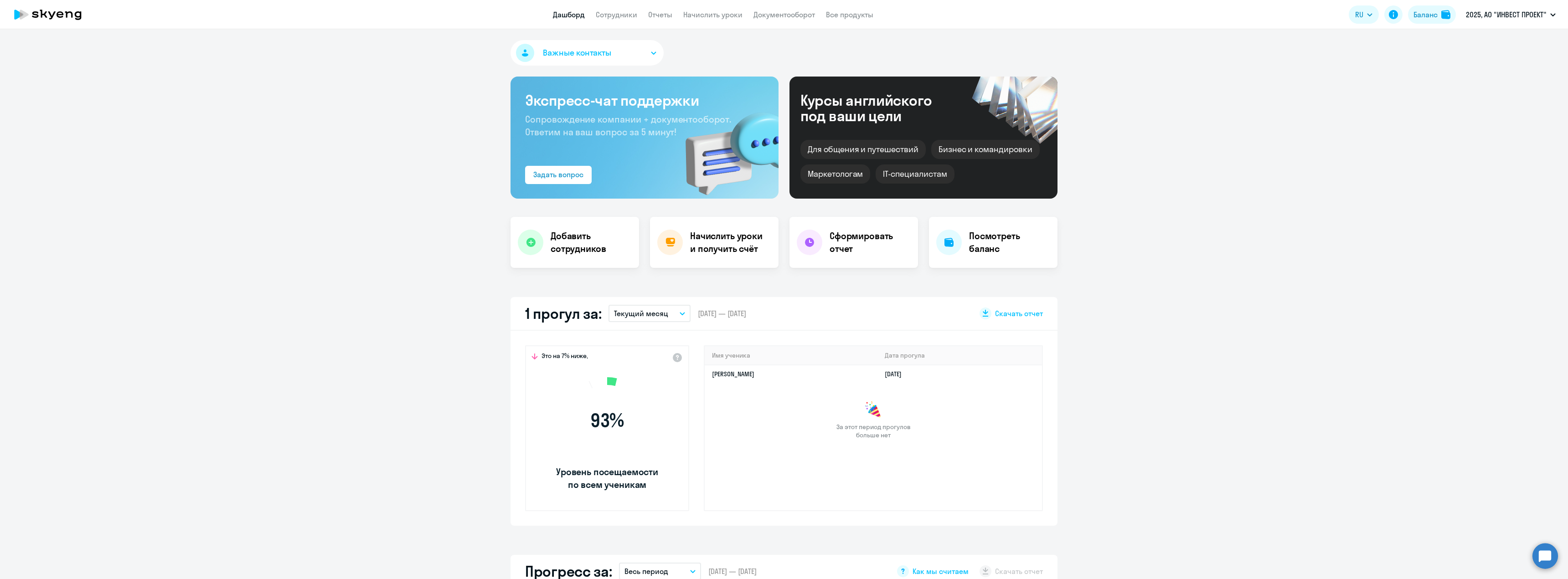
select select "30"
click at [627, 17] on link "Сотрудники" at bounding box center [616, 14] width 41 height 9
select select "30"
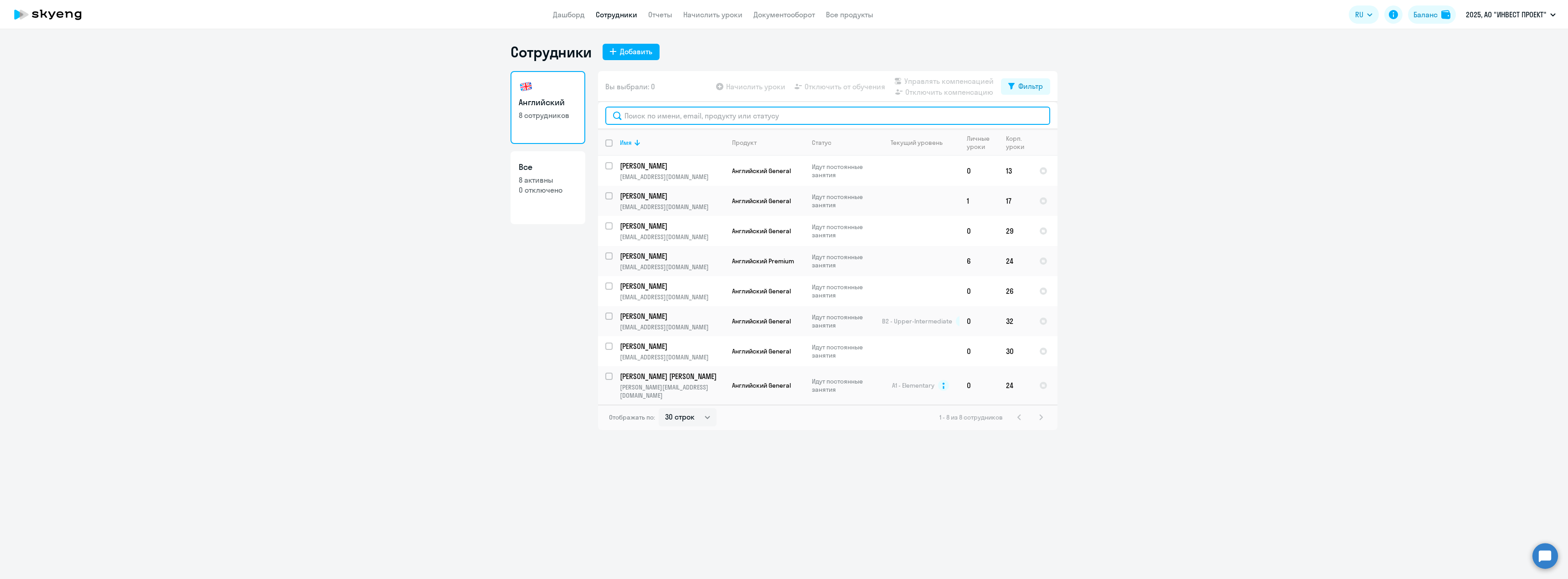
click at [680, 118] on input "text" at bounding box center [828, 116] width 445 height 18
paste input "[PERSON_NAME]"
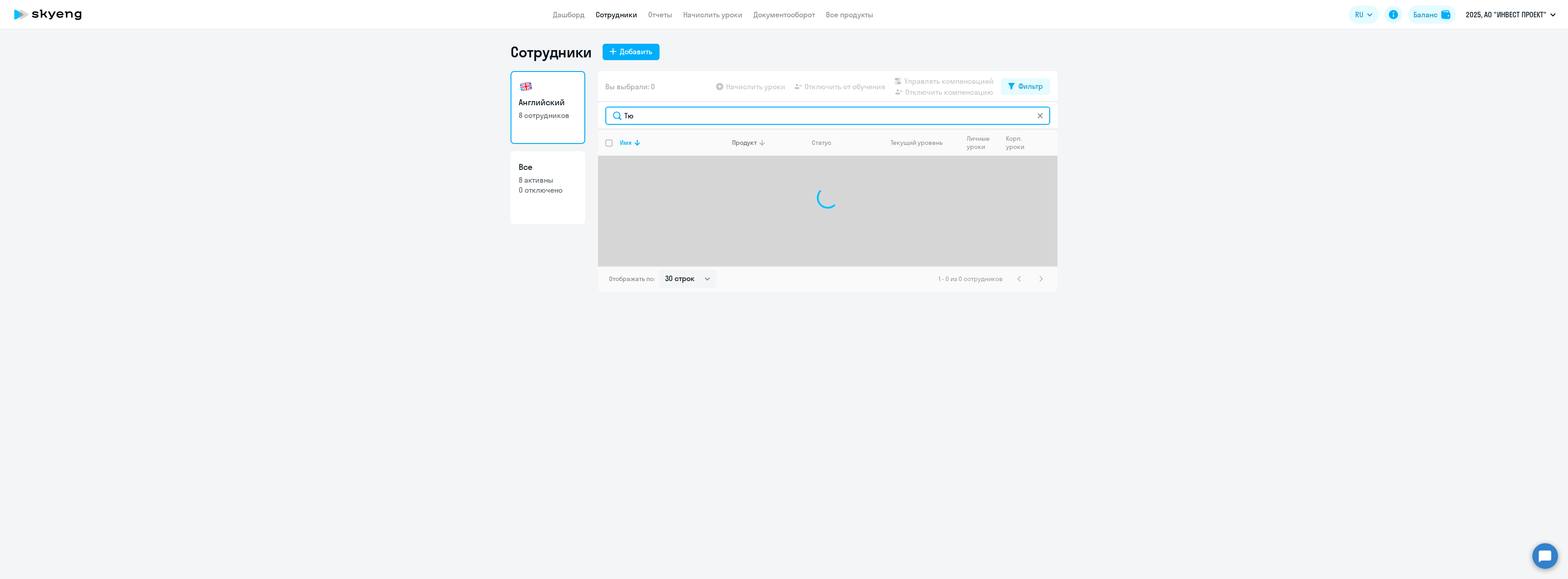
type input "Т"
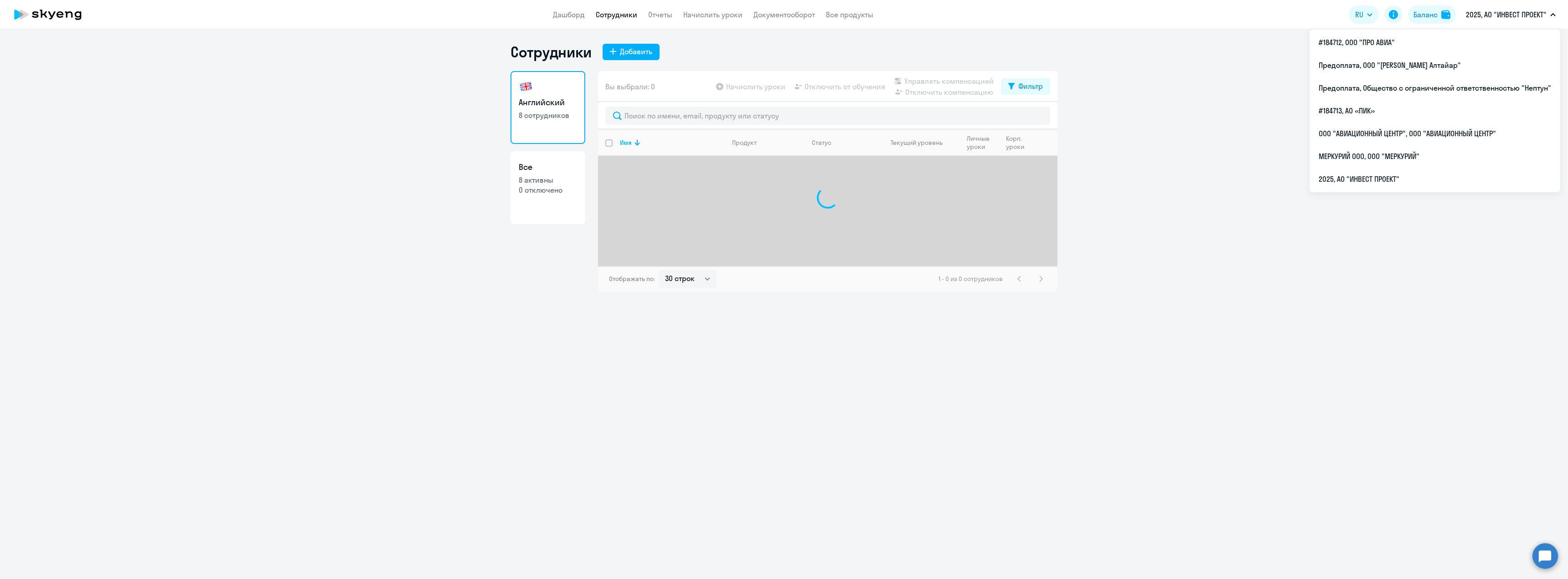
click at [1520, 15] on p "2025, АО "ИНВЕСТ ПРОЕКТ"" at bounding box center [1506, 14] width 81 height 11
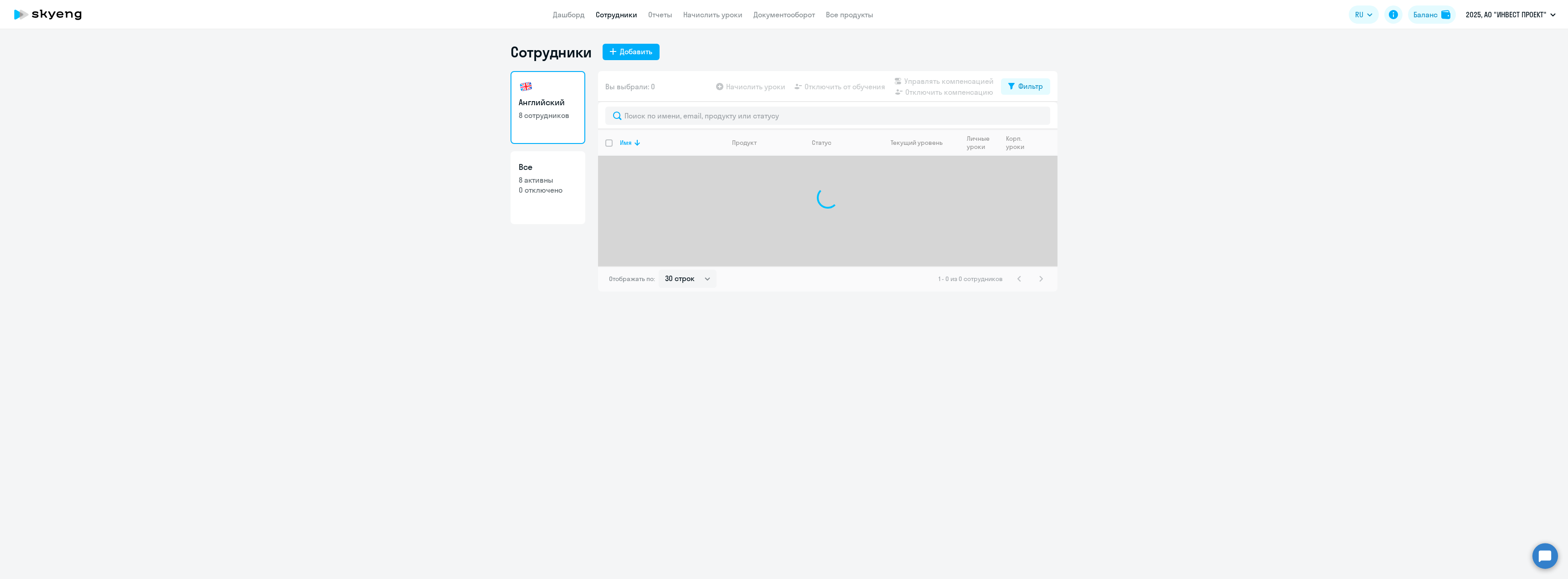
click at [1520, 15] on p "2025, АО "ИНВЕСТ ПРОЕКТ"" at bounding box center [1506, 14] width 81 height 11
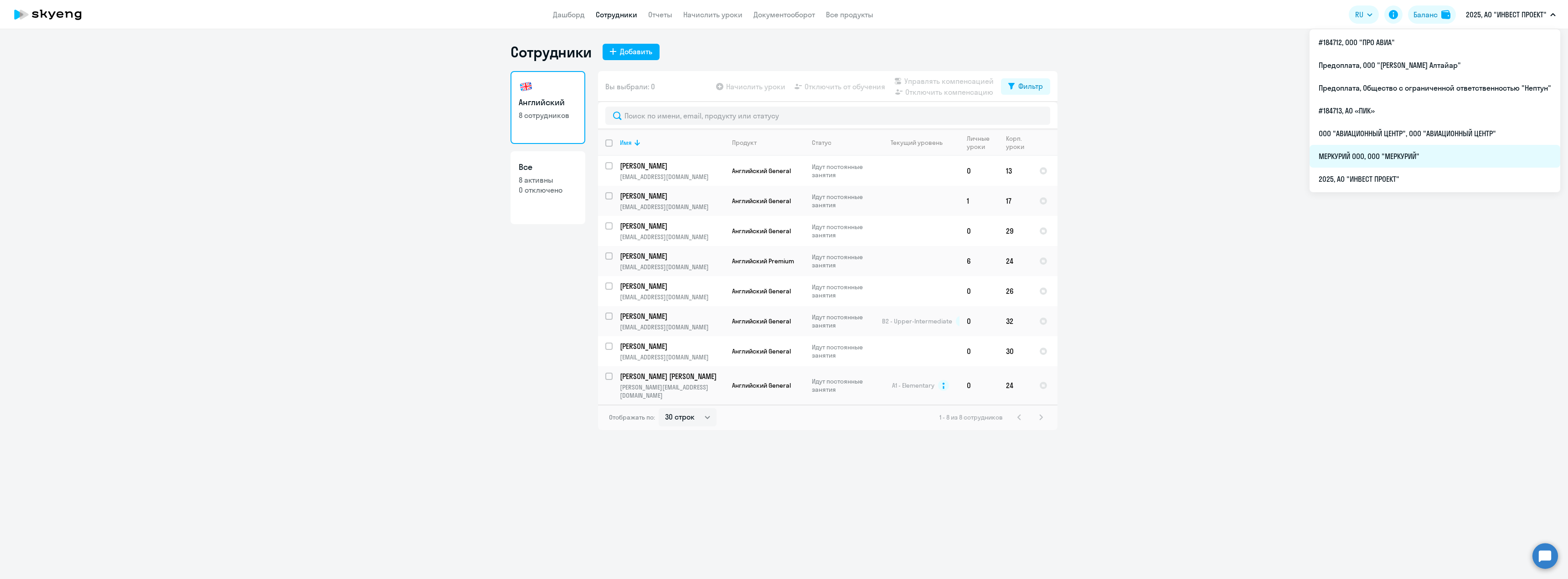
click at [1392, 154] on li "МЕРКУРИЙ ООО, ООО "МЕРКУРИЙ"" at bounding box center [1435, 156] width 251 height 23
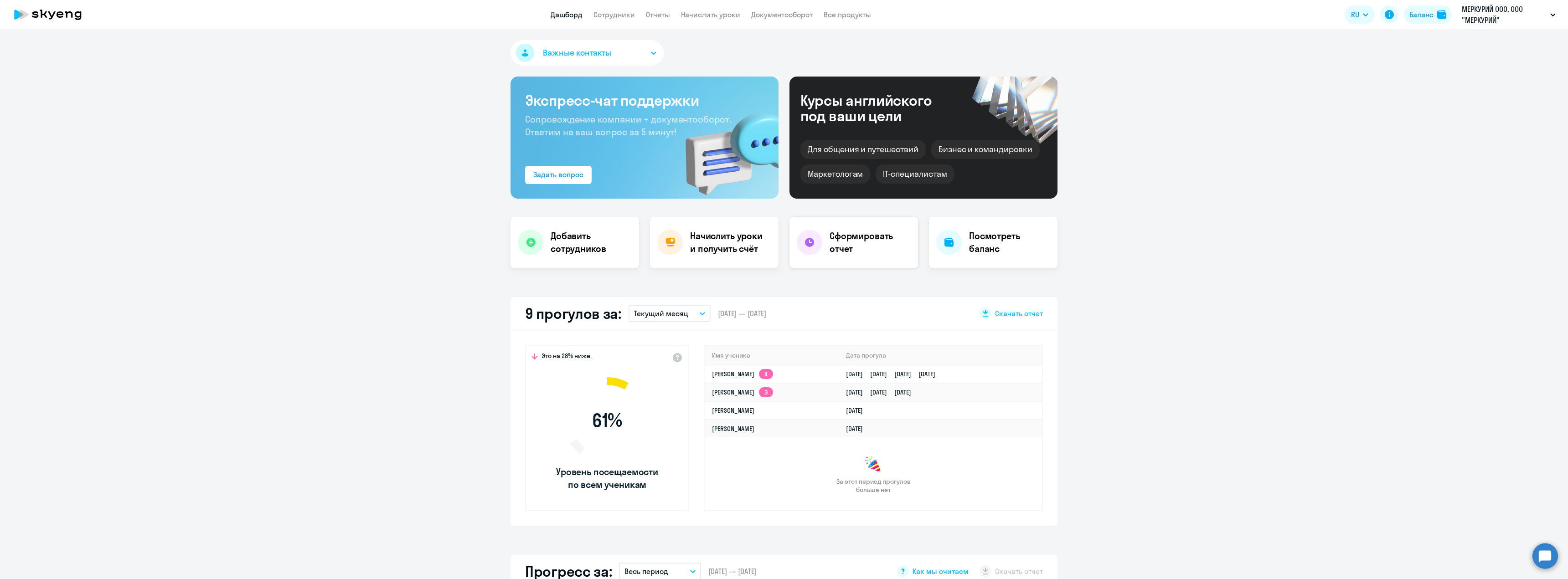
select select "30"
click at [630, 19] on app-menu-item-link "Сотрудники" at bounding box center [614, 15] width 41 height 11
click at [628, 16] on link "Сотрудники" at bounding box center [614, 14] width 41 height 9
select select "30"
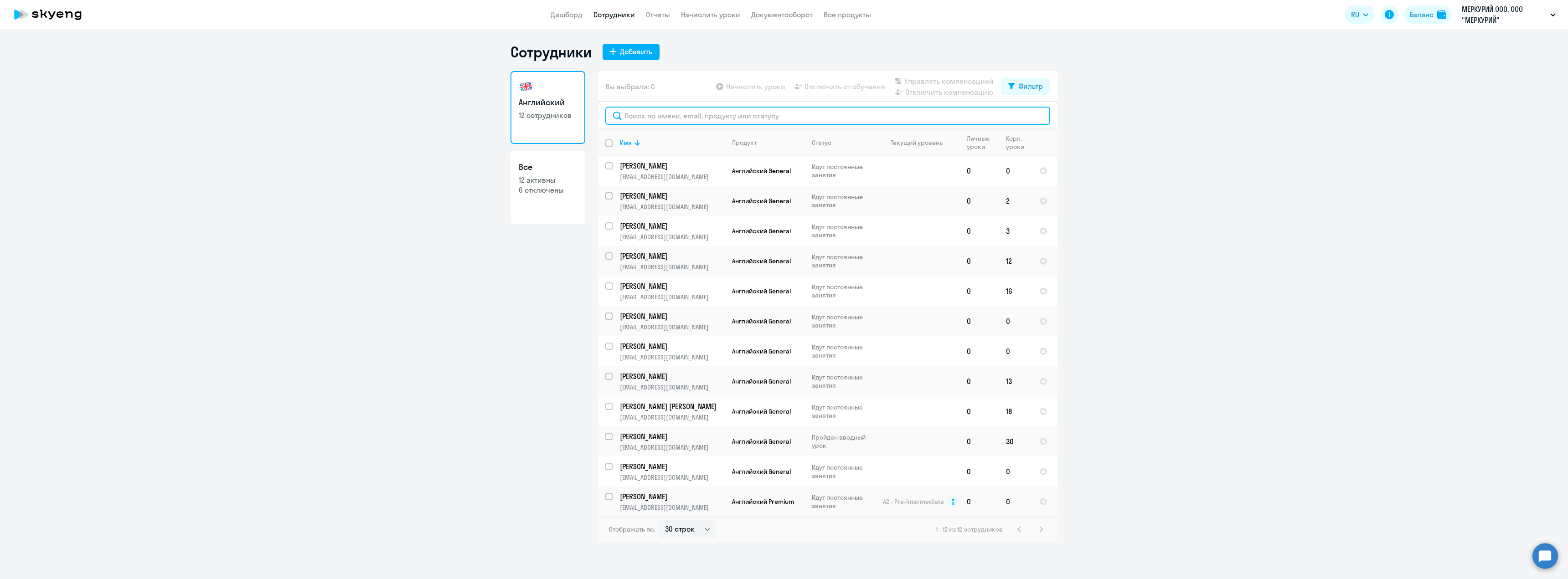
click at [734, 115] on input "text" at bounding box center [828, 116] width 445 height 18
click at [703, 18] on link "Начислить уроки" at bounding box center [711, 14] width 59 height 9
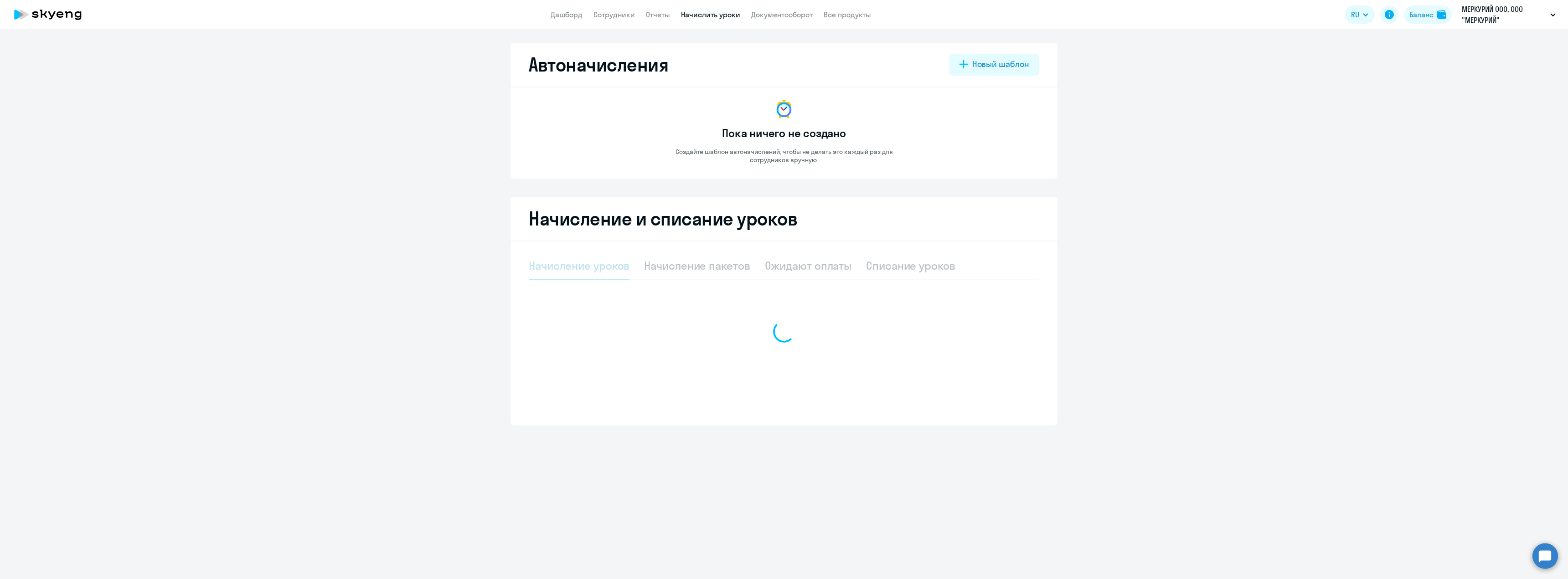
select select "10"
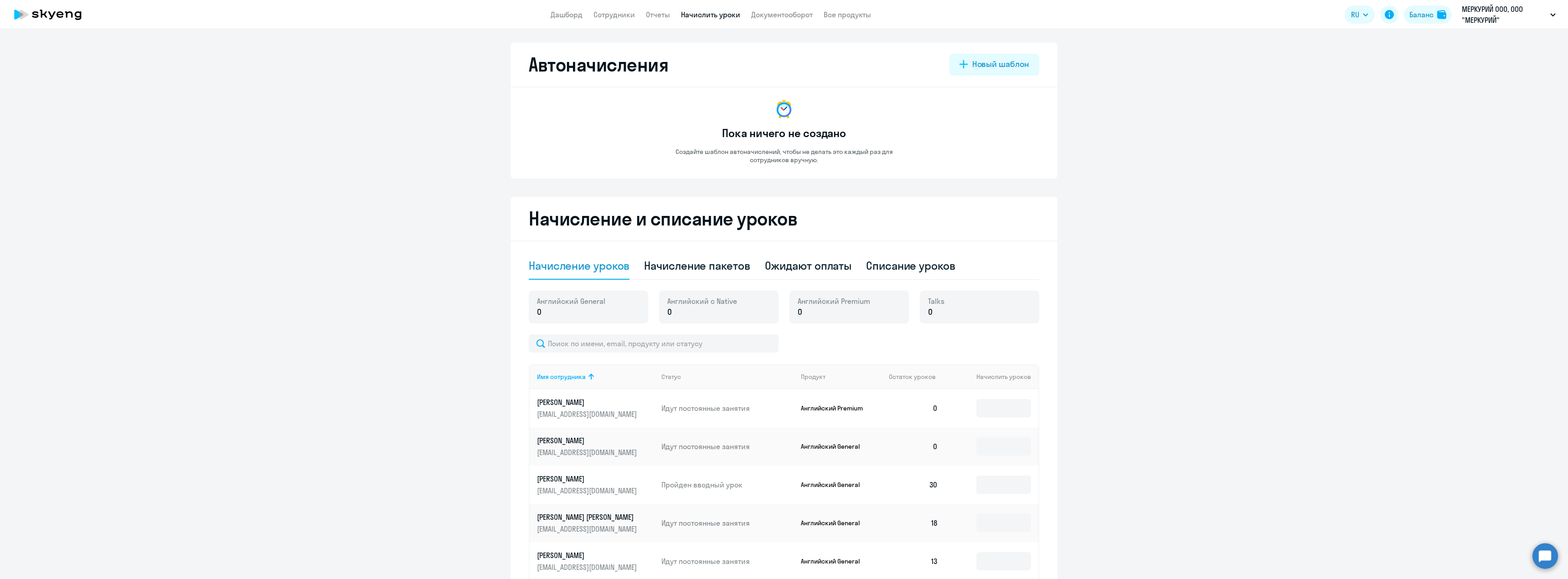
click at [445, 313] on ng-component "Автоначисления Новый шаблон Пока ничего не создано Создайте шаблон автоначислен…" at bounding box center [784, 427] width 1568 height 769
